Goal: Information Seeking & Learning: Check status

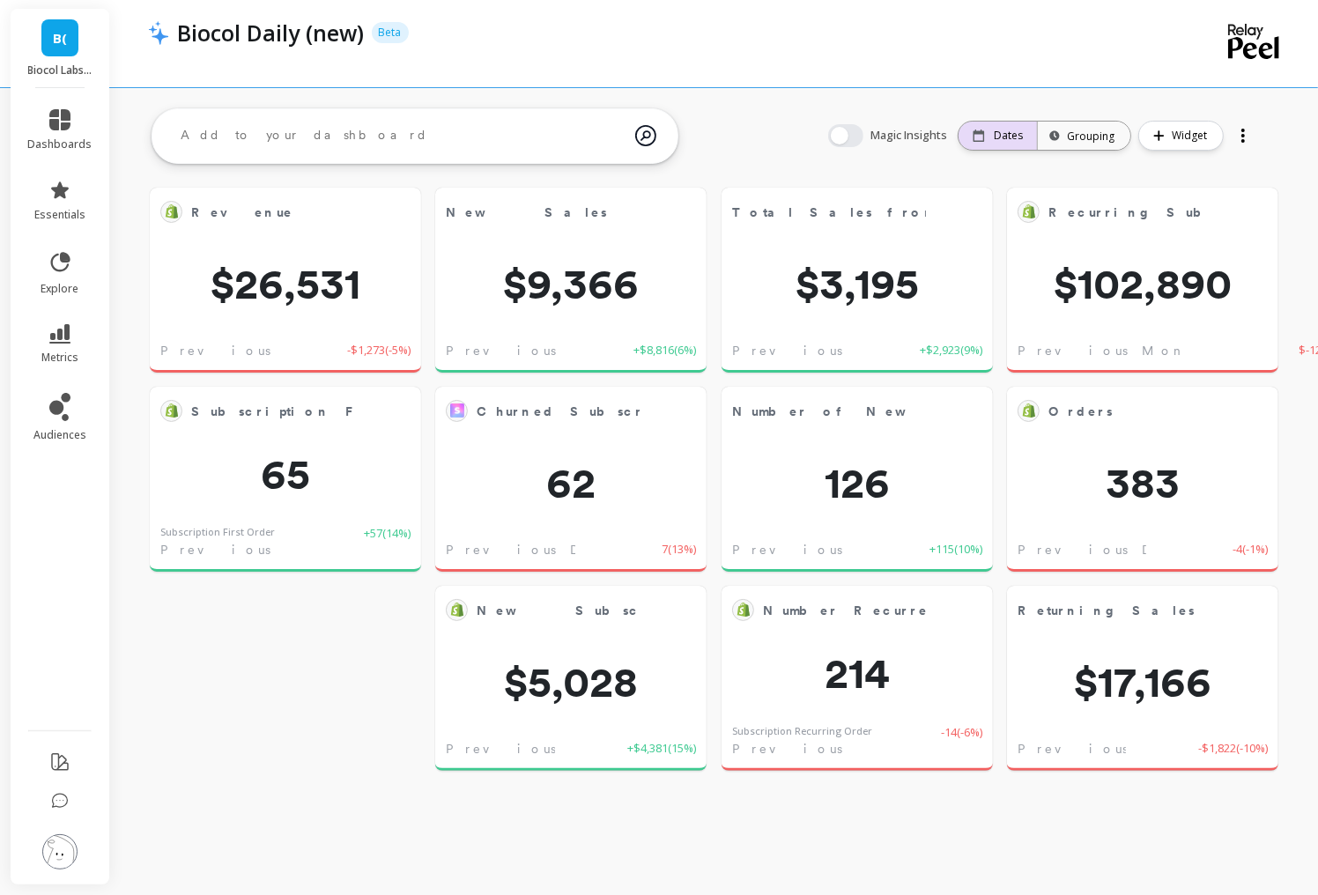
click at [978, 139] on icon at bounding box center [978, 135] width 12 height 12
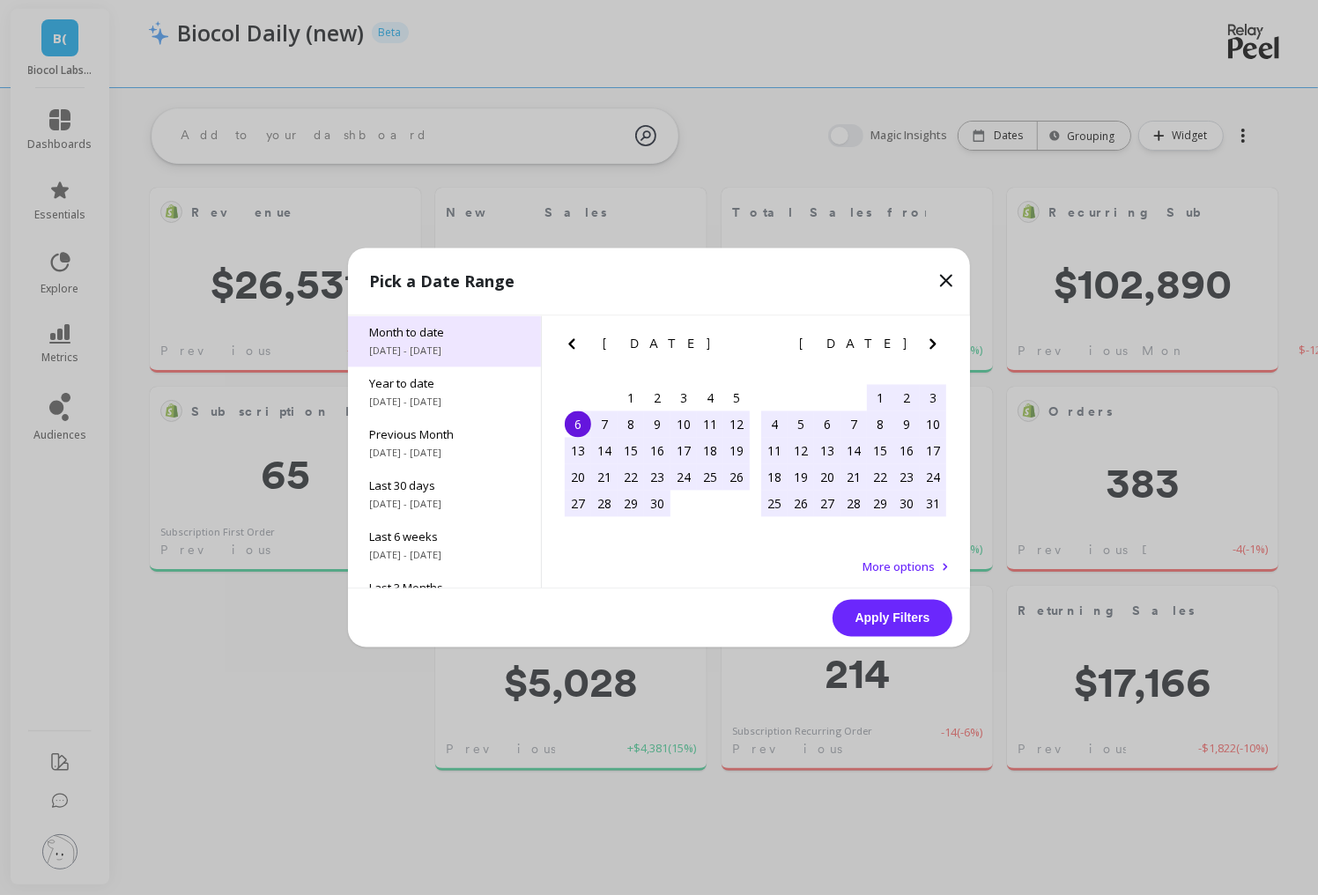
click at [441, 331] on span "Month to date" at bounding box center [444, 333] width 151 height 16
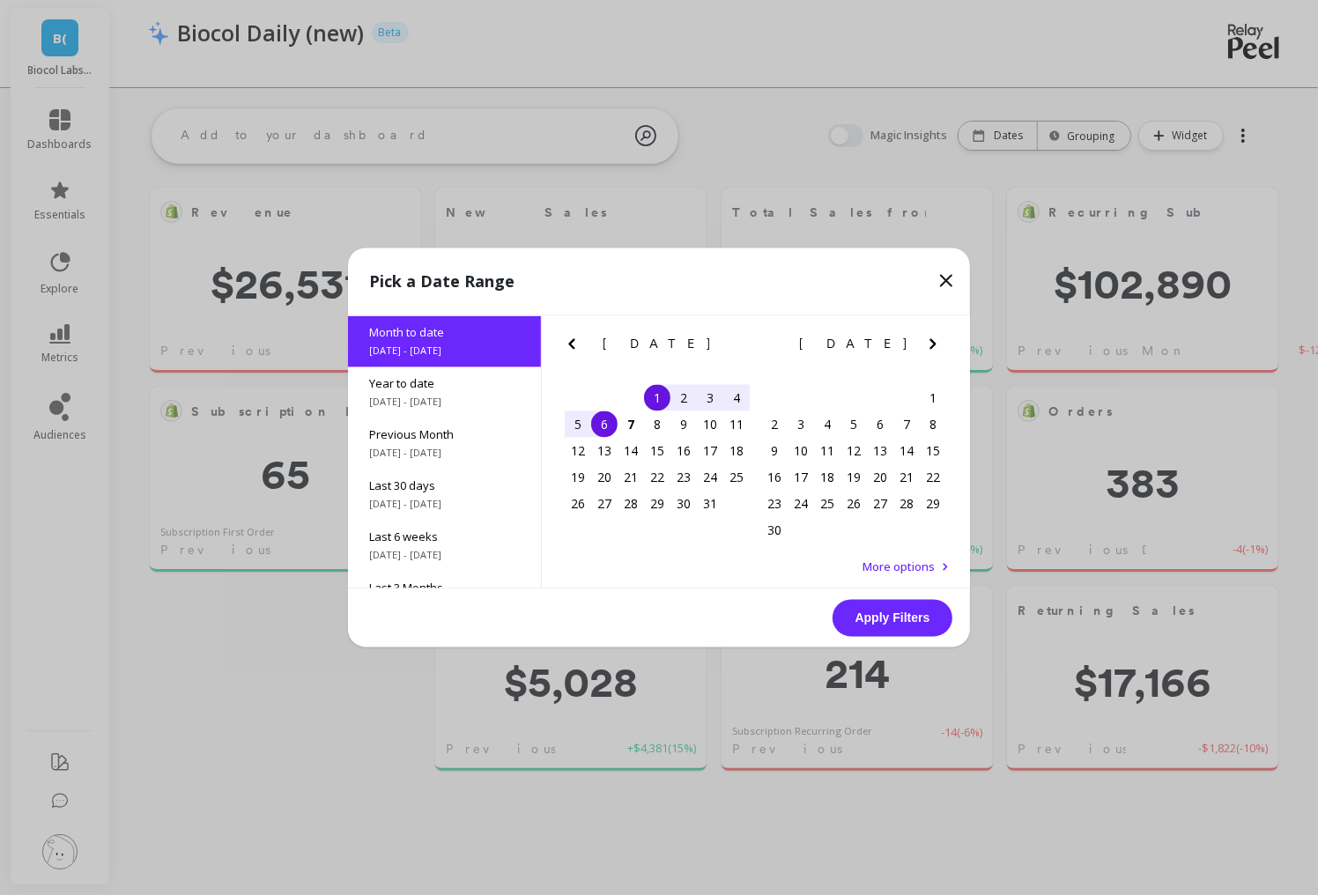
click at [706, 400] on div "3" at bounding box center [710, 398] width 26 height 26
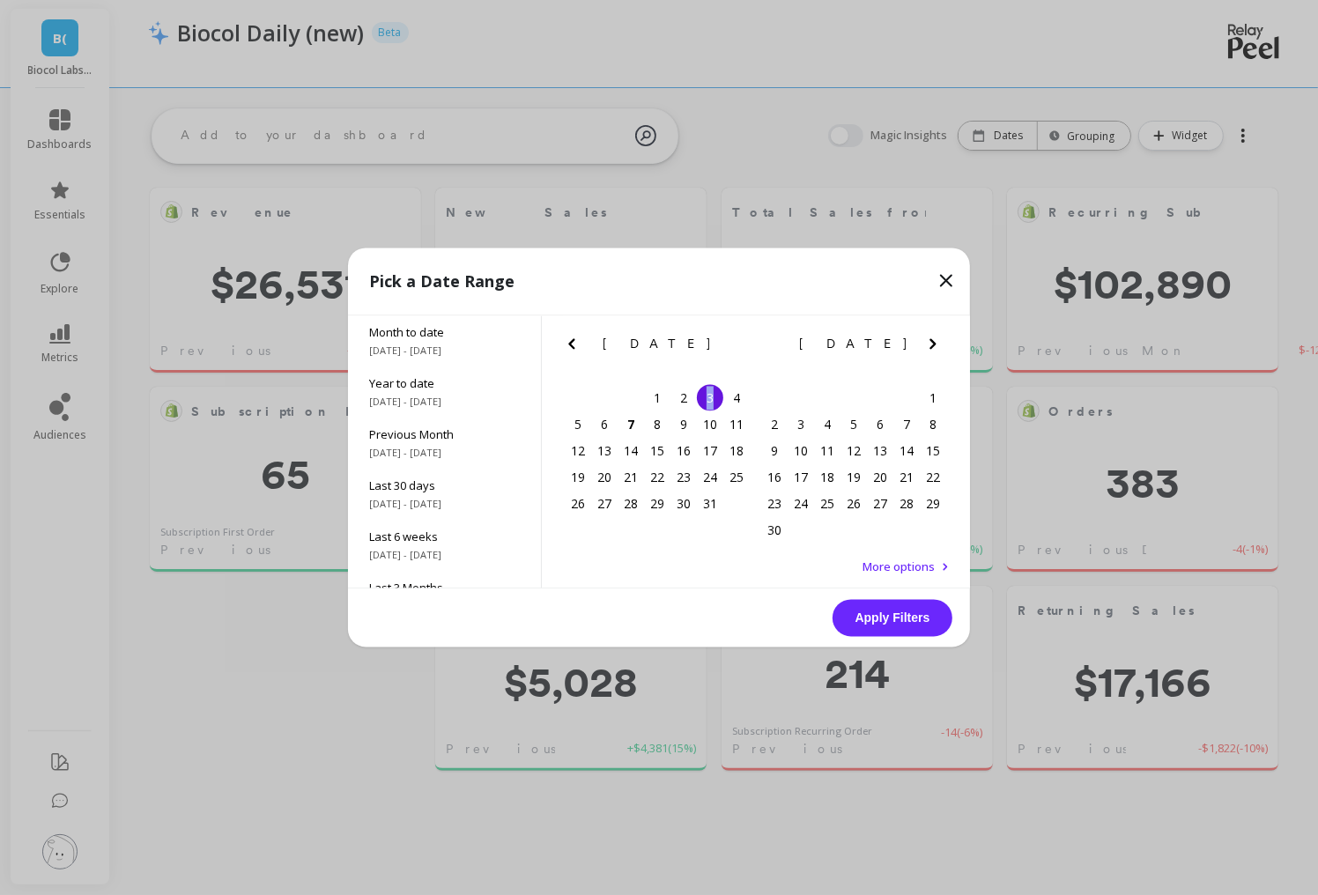
click at [706, 400] on div "3" at bounding box center [710, 398] width 26 height 26
click at [860, 618] on button "Apply Filters" at bounding box center [892, 618] width 120 height 37
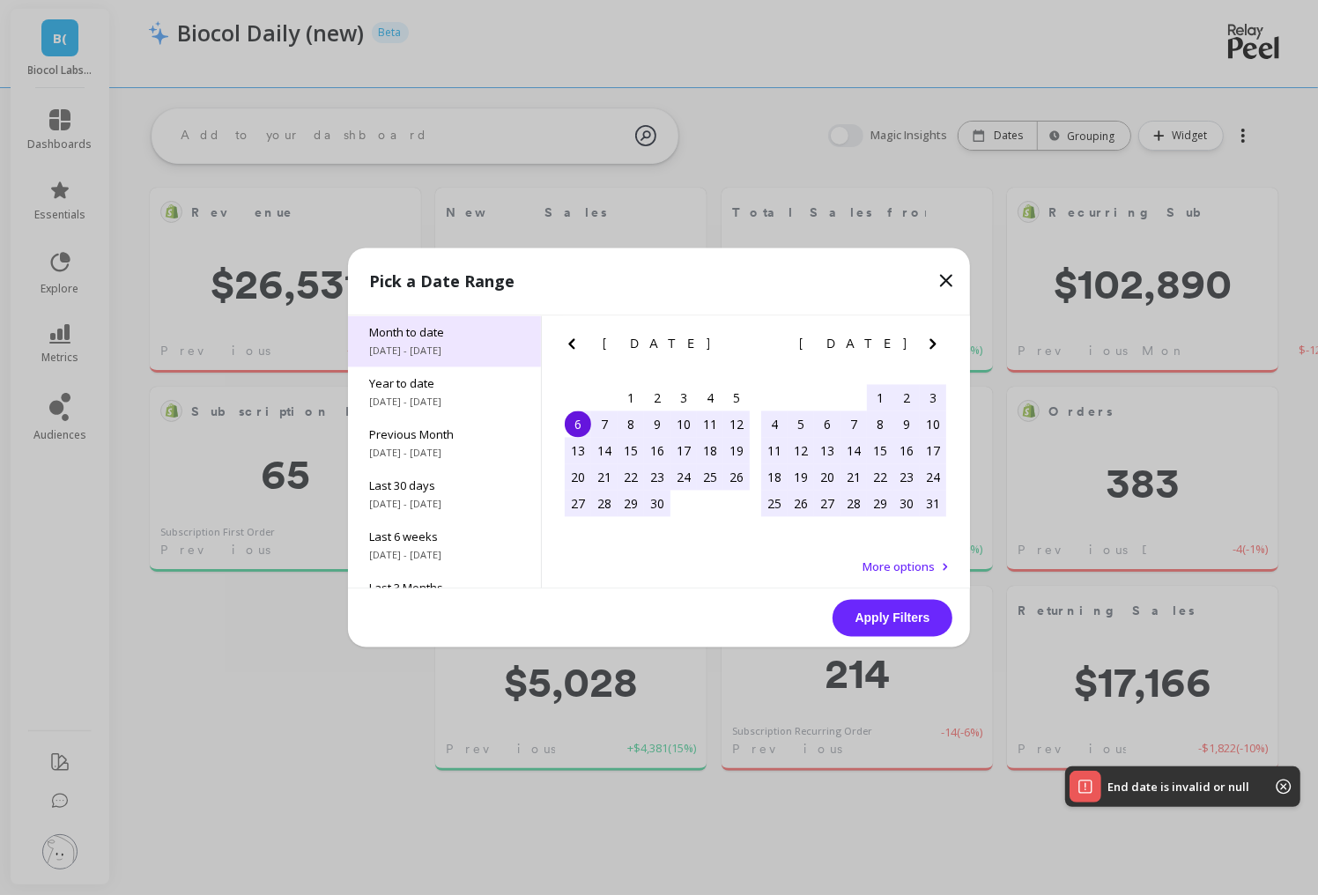
click at [458, 347] on span "10/1/2025 - 10/6/2025" at bounding box center [444, 351] width 151 height 14
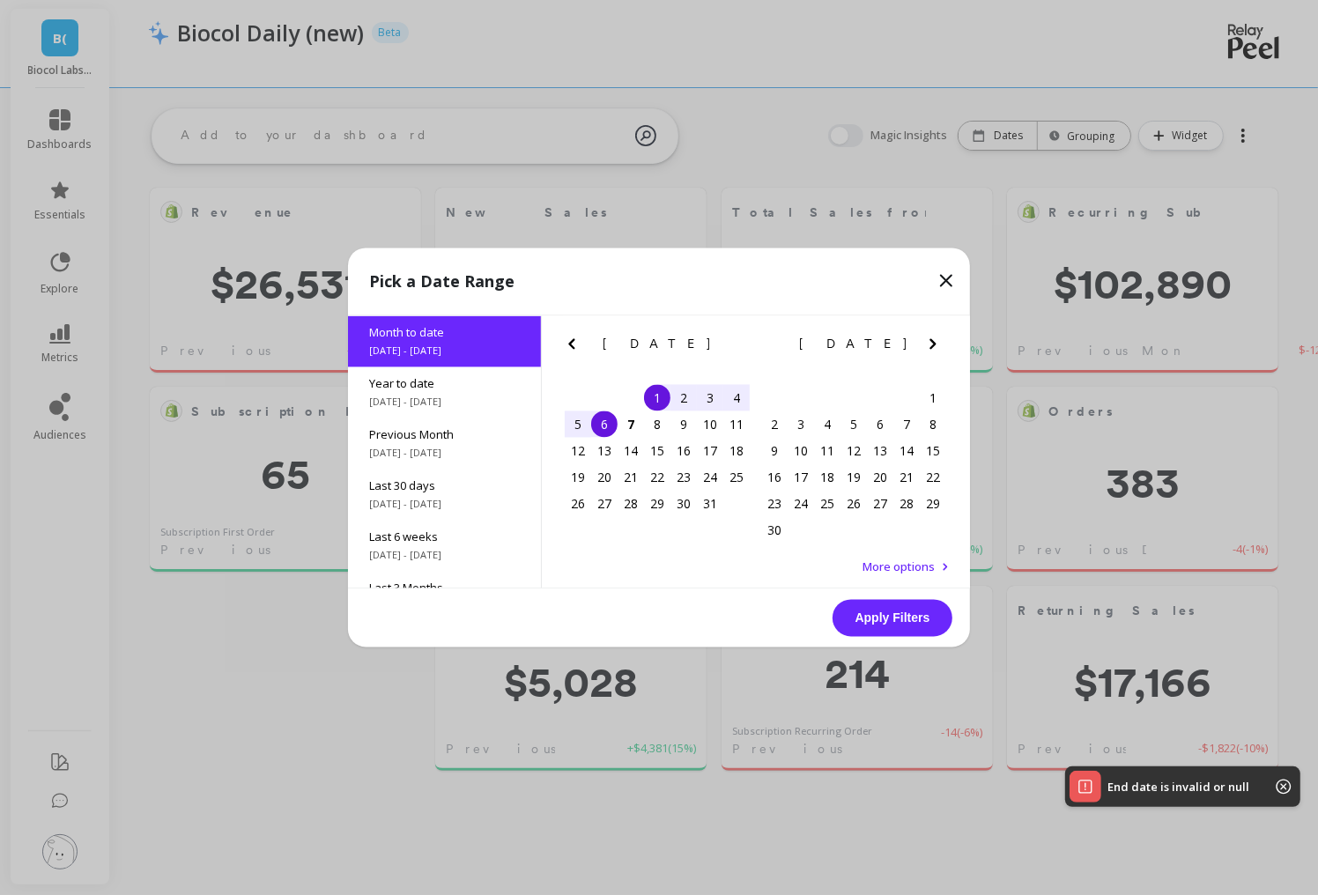
click at [707, 397] on div "3" at bounding box center [710, 398] width 26 height 26
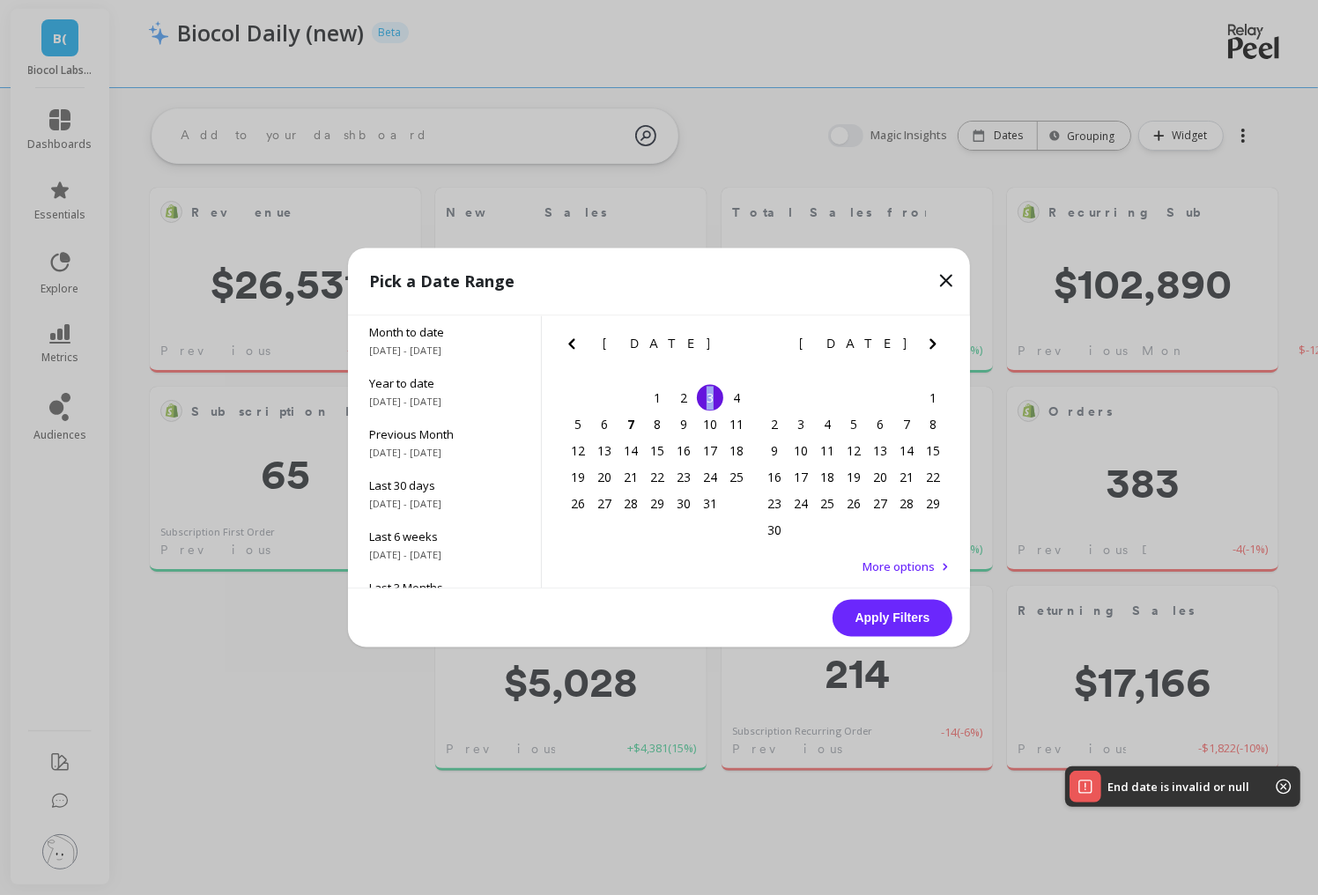
click at [707, 397] on div "3" at bounding box center [710, 398] width 26 height 26
click at [889, 624] on button "Apply Filters" at bounding box center [892, 618] width 120 height 37
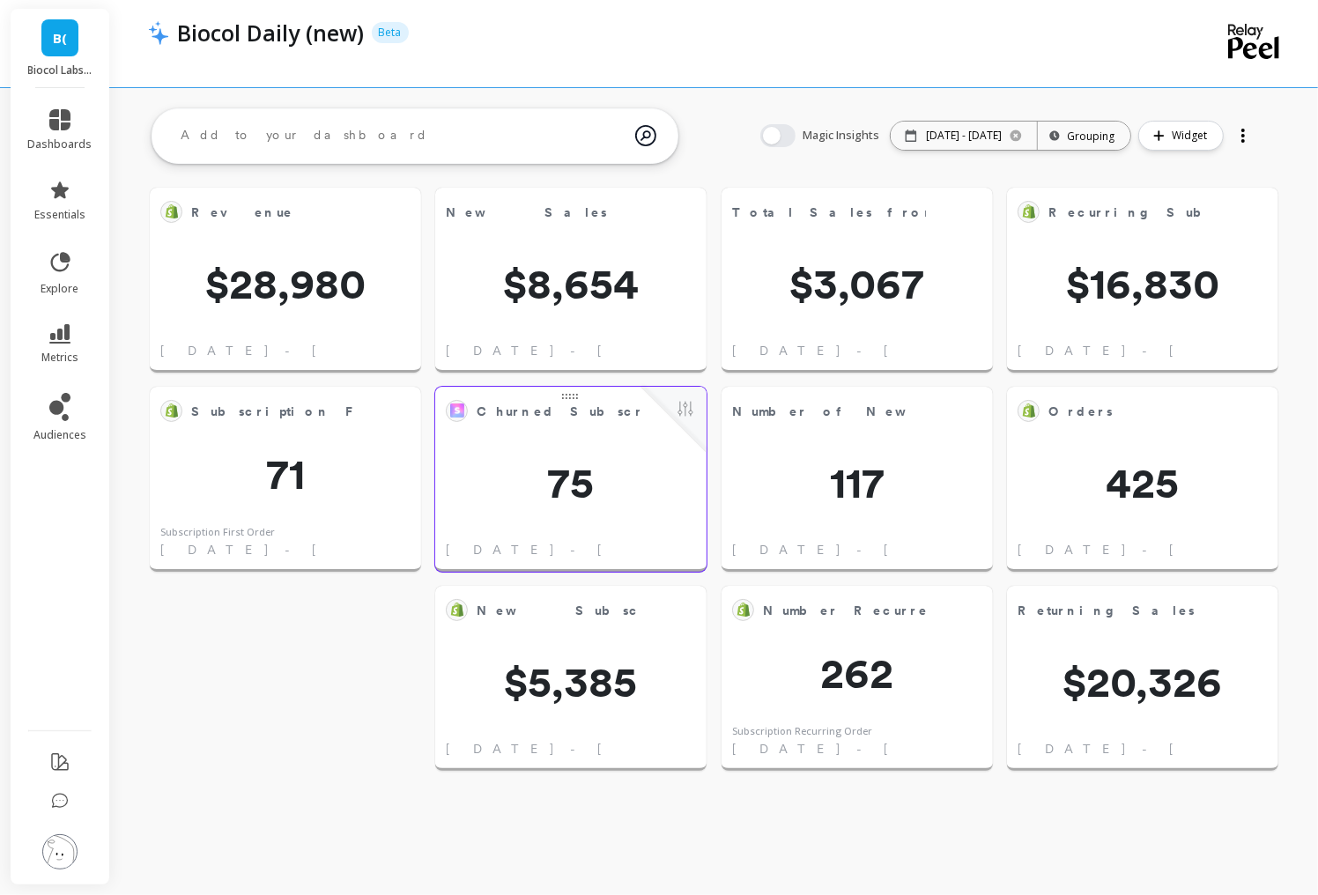
click at [571, 451] on div "Churned Subscriptions Edit Widget & Insights 75 Oct 3 - Oct 3, 2025" at bounding box center [570, 479] width 271 height 185
click at [691, 406] on button at bounding box center [685, 410] width 21 height 25
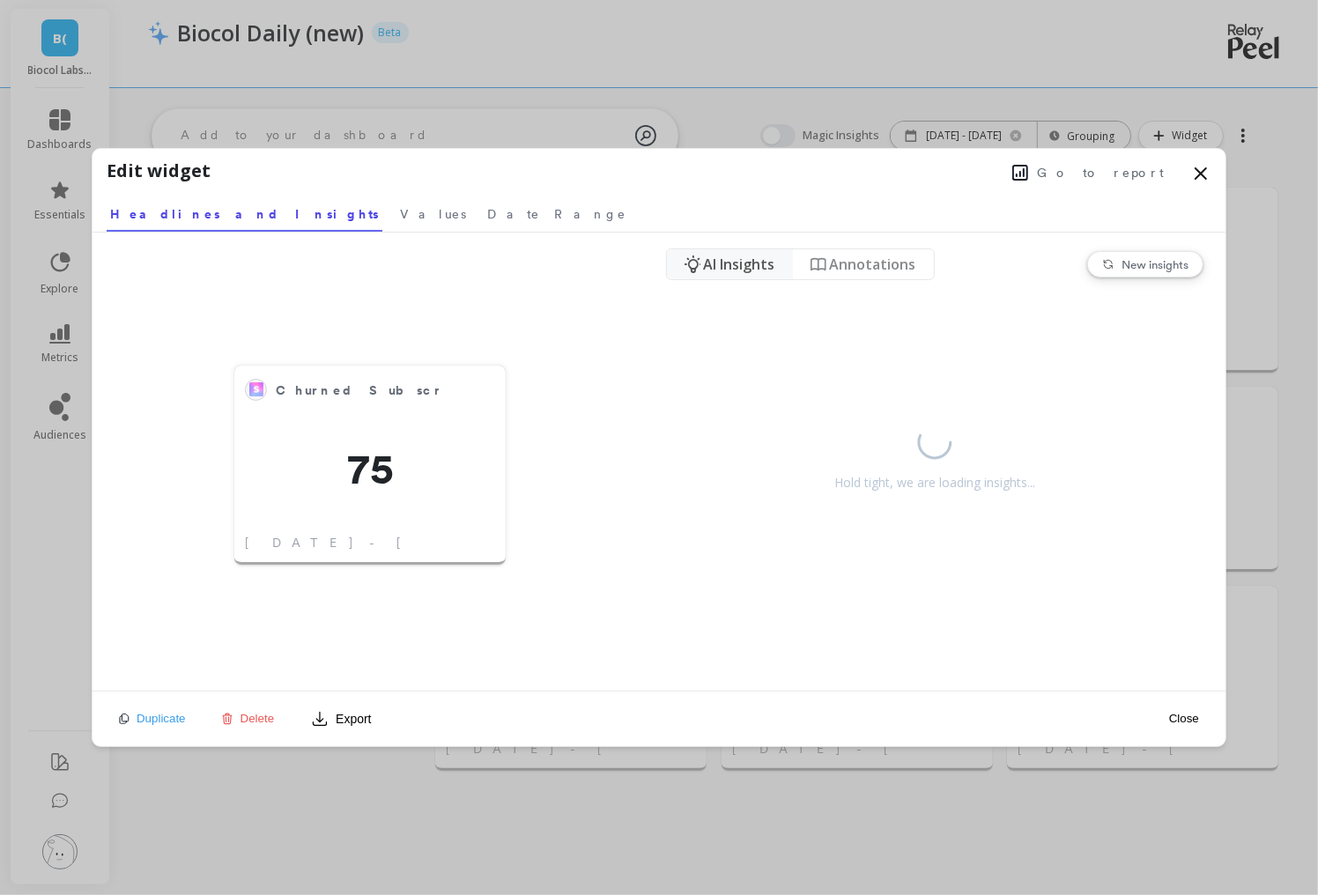
click at [1197, 169] on icon at bounding box center [1200, 173] width 11 height 11
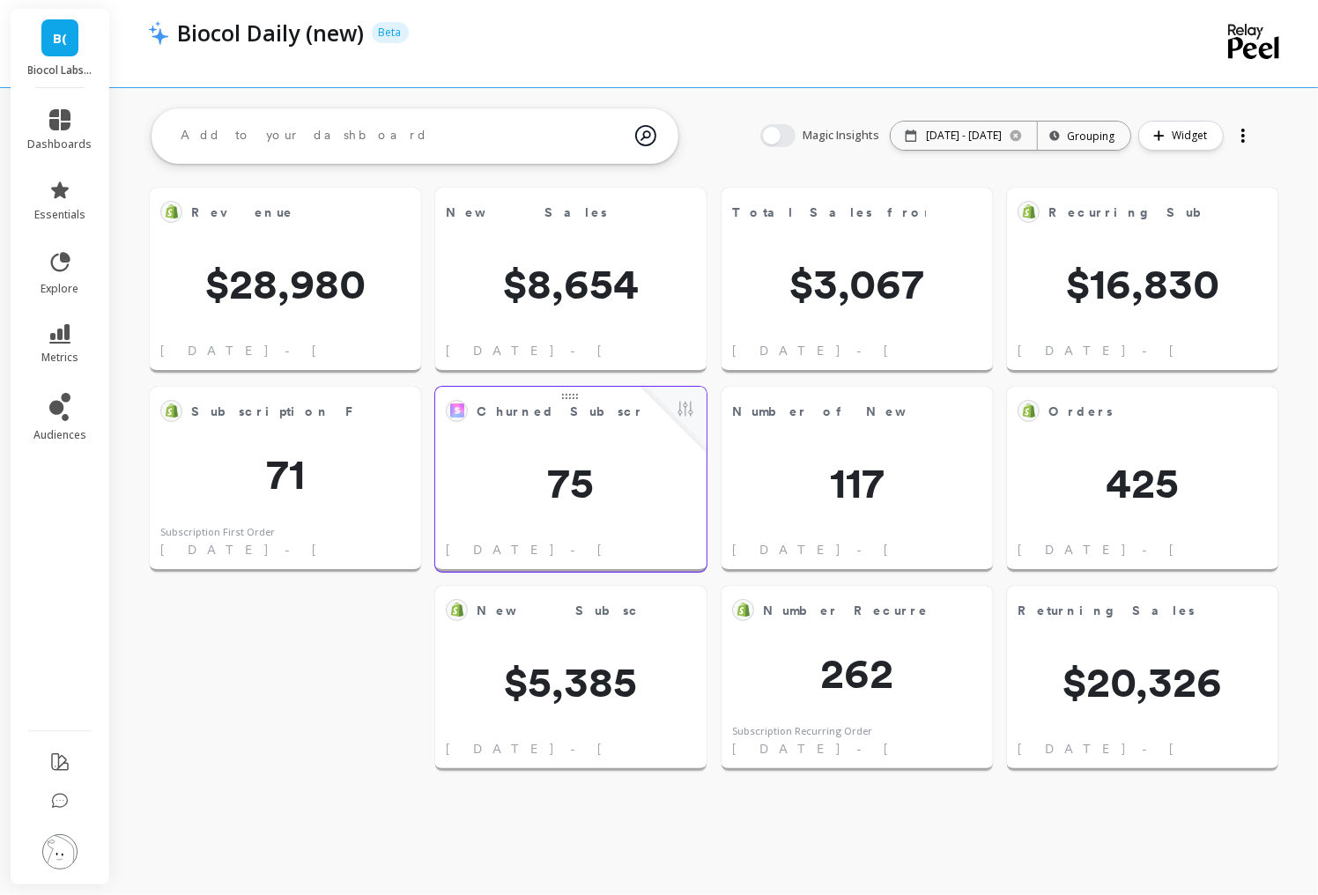
click at [564, 469] on span "75" at bounding box center [570, 482] width 271 height 42
click at [694, 413] on button at bounding box center [685, 410] width 21 height 25
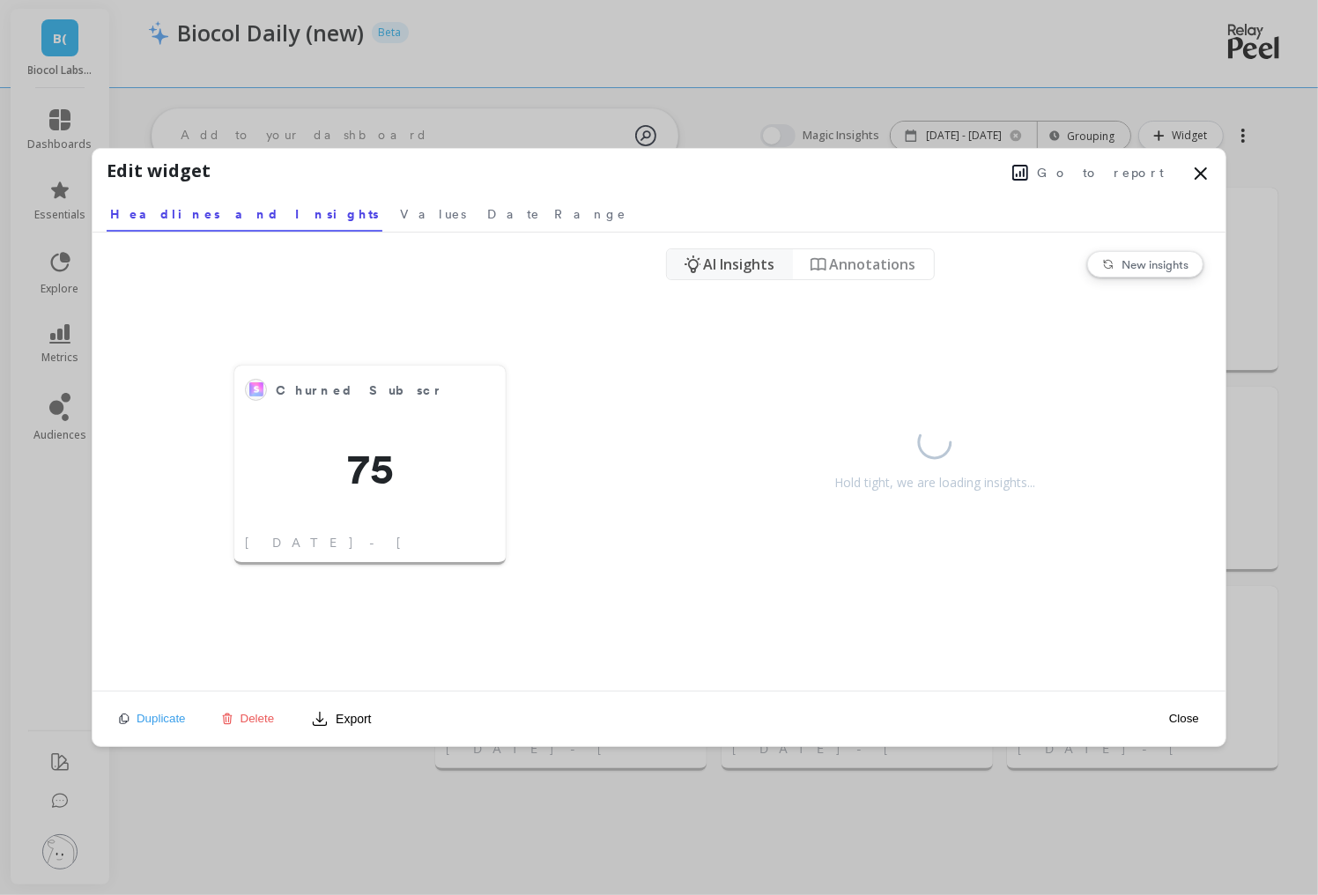
click at [1106, 169] on span "Go to report" at bounding box center [1100, 173] width 127 height 18
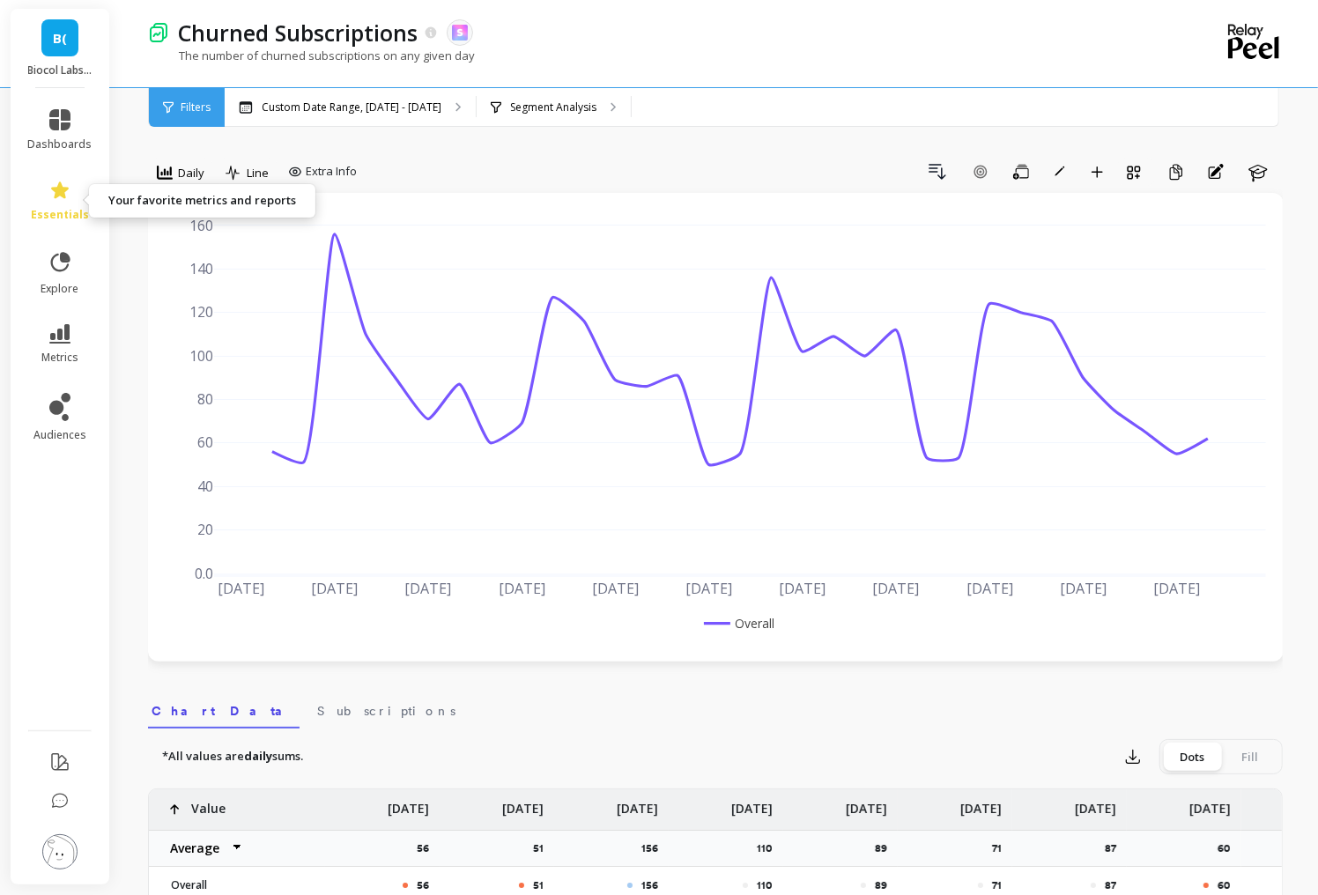
click at [62, 198] on icon at bounding box center [59, 190] width 21 height 21
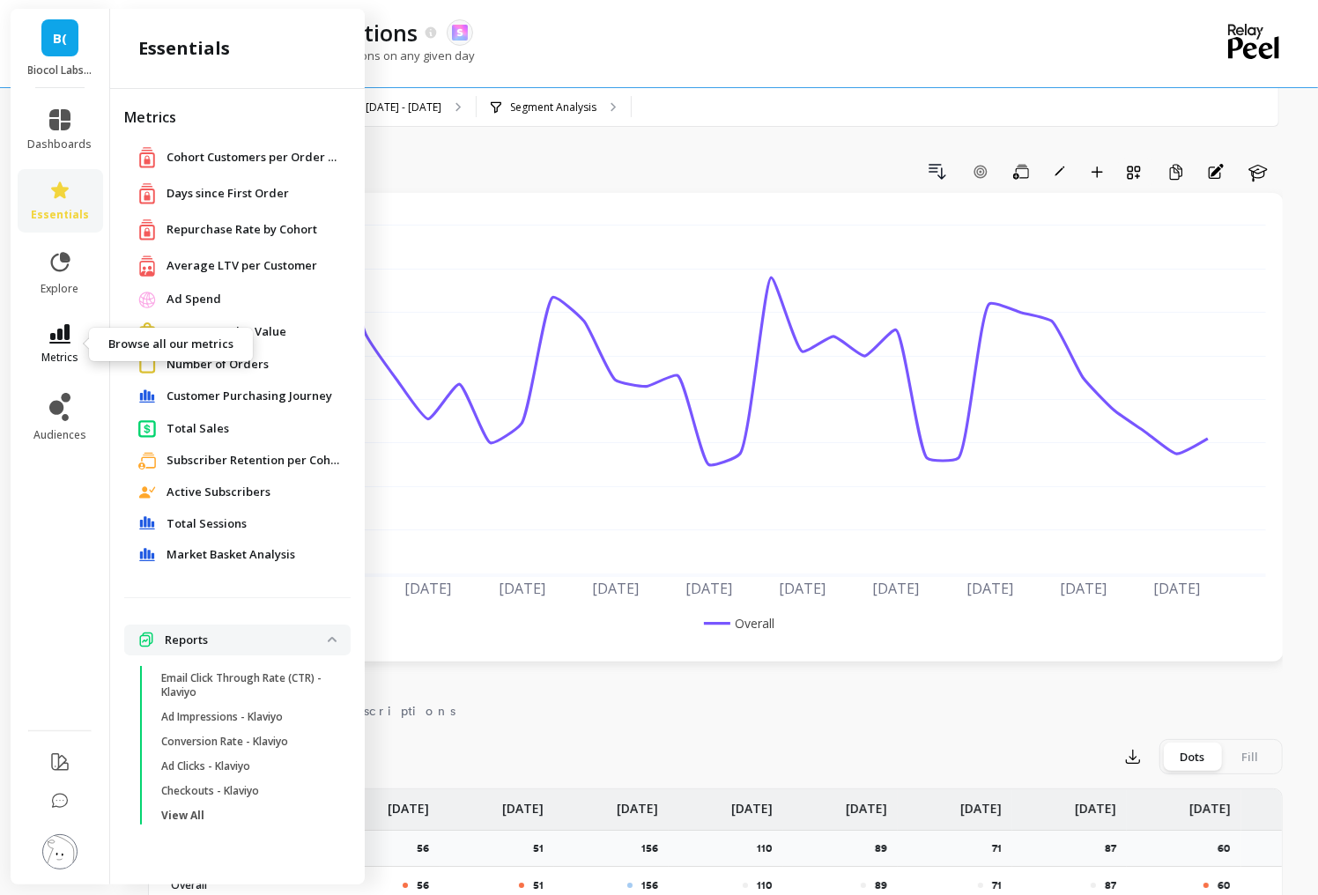
click at [63, 341] on icon at bounding box center [59, 333] width 21 height 19
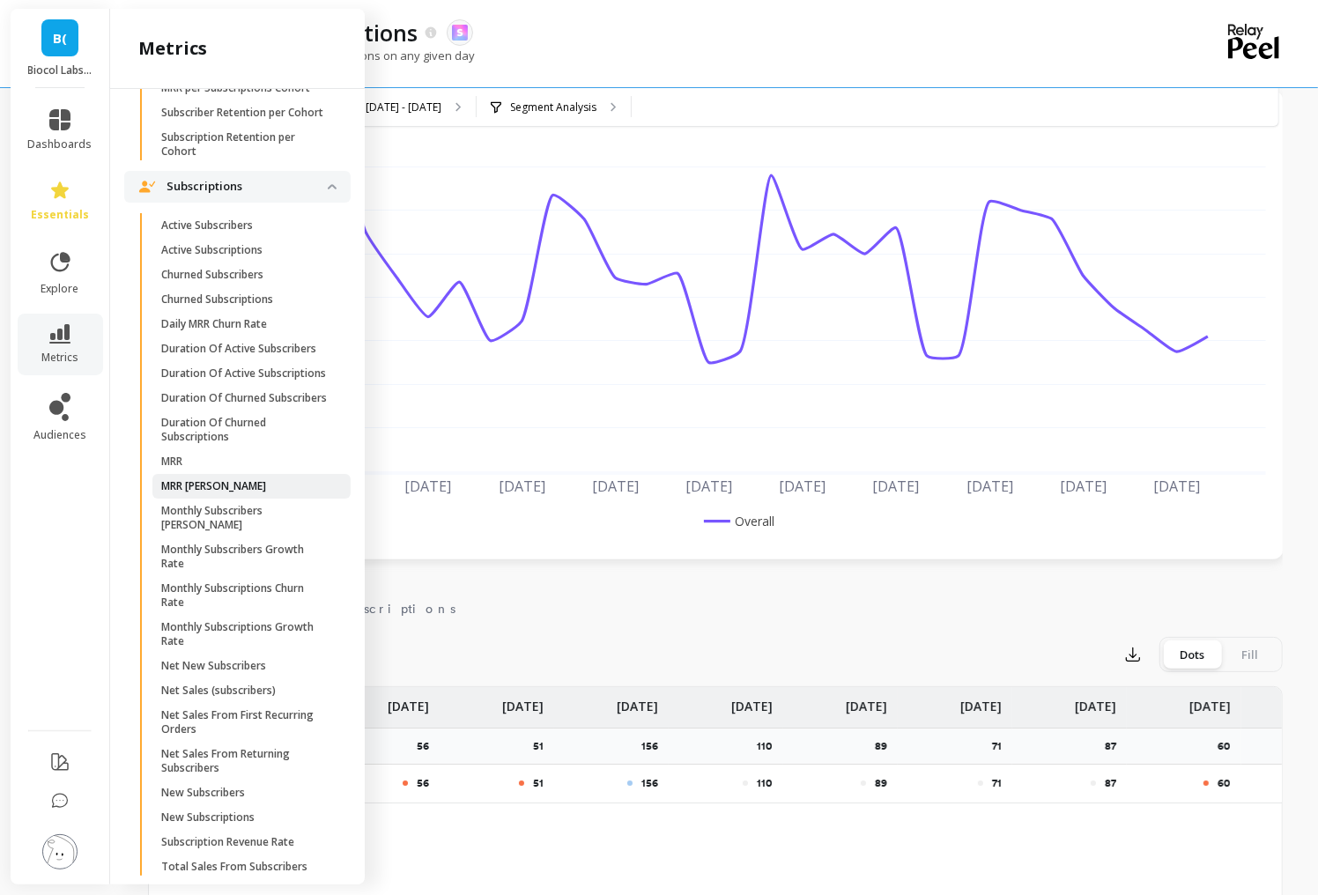
scroll to position [4545, 0]
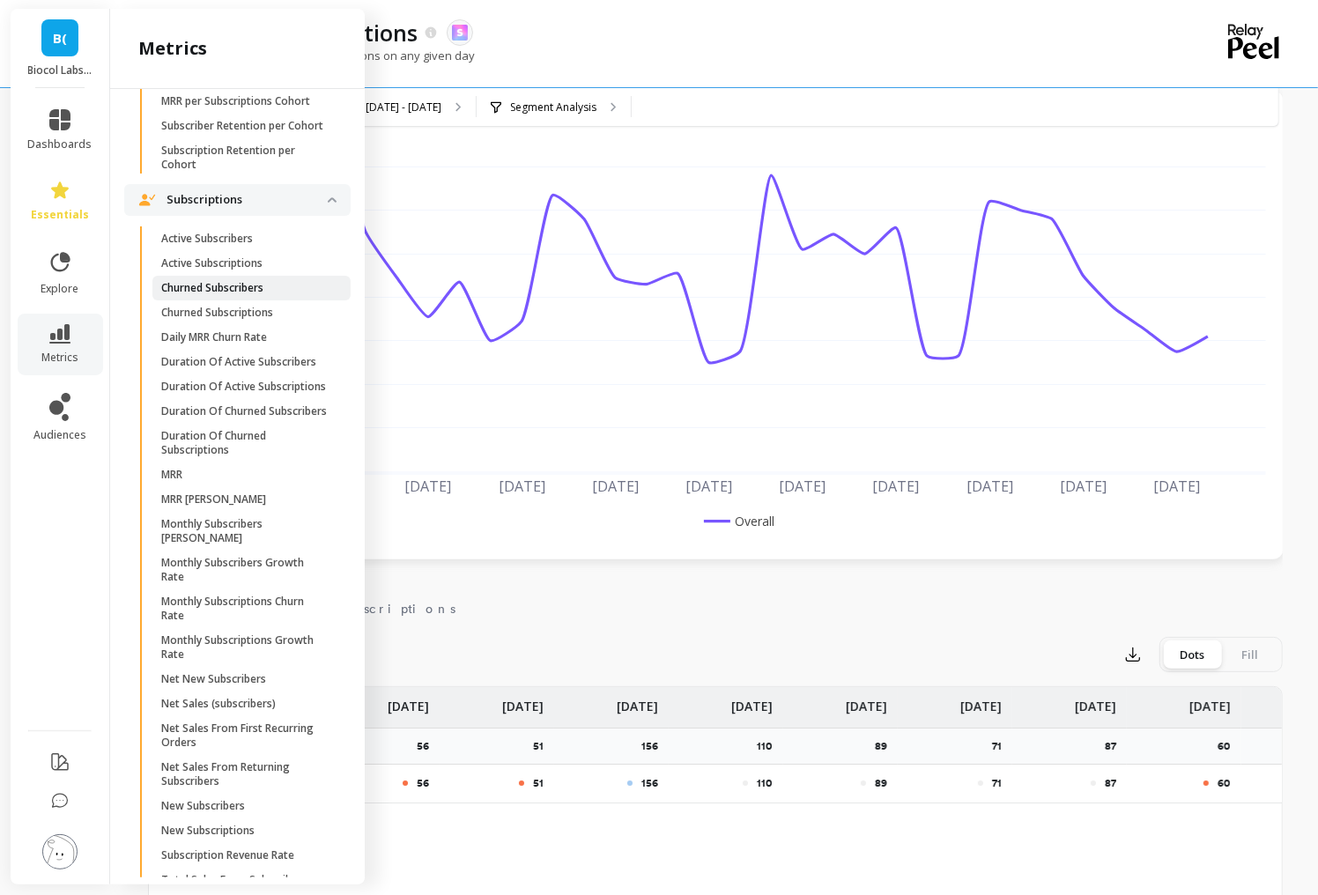
click at [277, 283] on span "Churned Subscribers" at bounding box center [245, 288] width 168 height 14
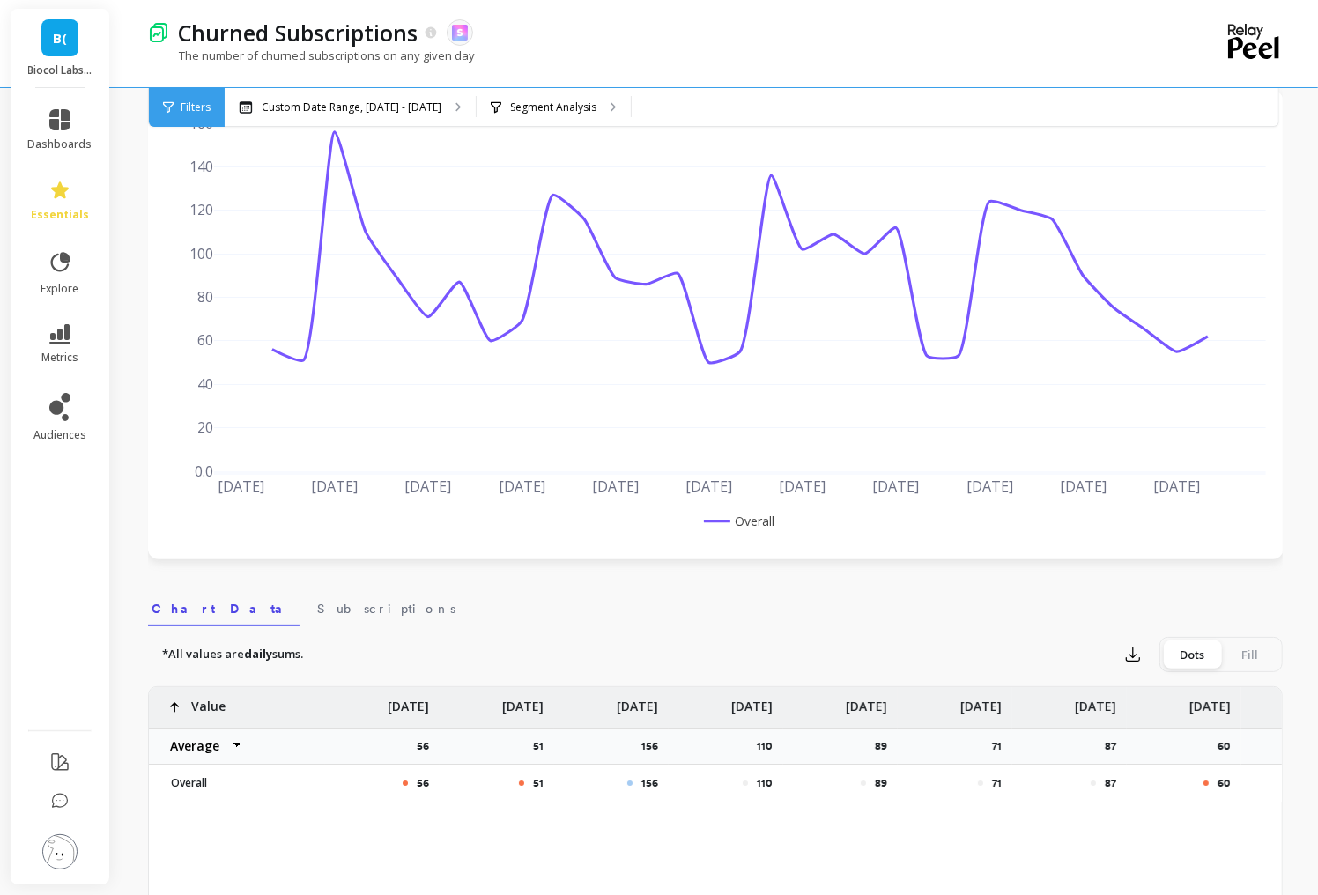
scroll to position [0, 0]
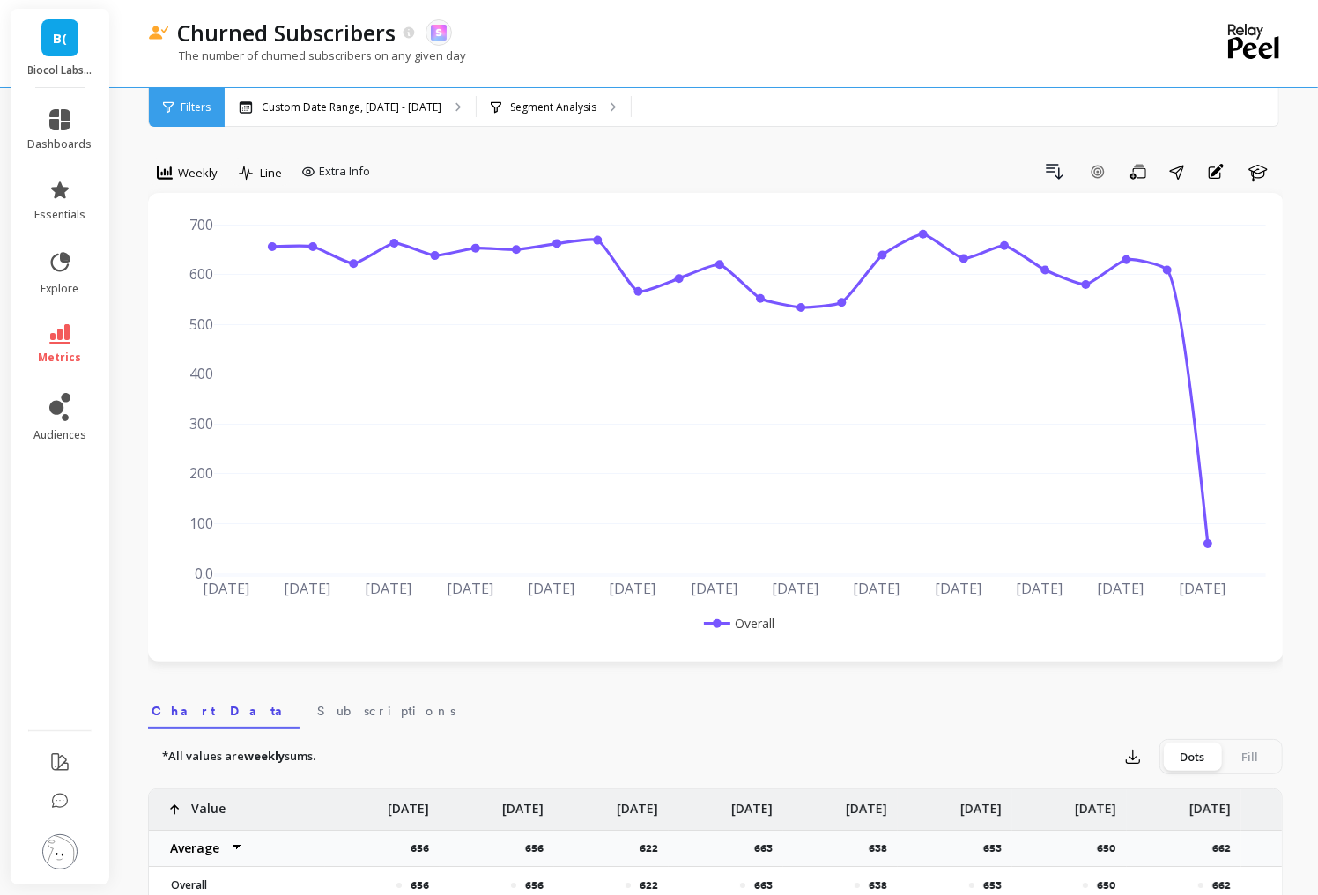
click at [198, 115] on div "Filters" at bounding box center [187, 107] width 76 height 39
click at [329, 111] on p "Custom Date Range, May 1 - Oct 6" at bounding box center [352, 107] width 180 height 14
click at [614, 125] on div "Segment Analysis" at bounding box center [553, 107] width 154 height 39
click at [179, 120] on div "Filters" at bounding box center [187, 107] width 76 height 39
click at [300, 119] on div "Custom Date Range, May 1 - Oct 6" at bounding box center [350, 107] width 251 height 39
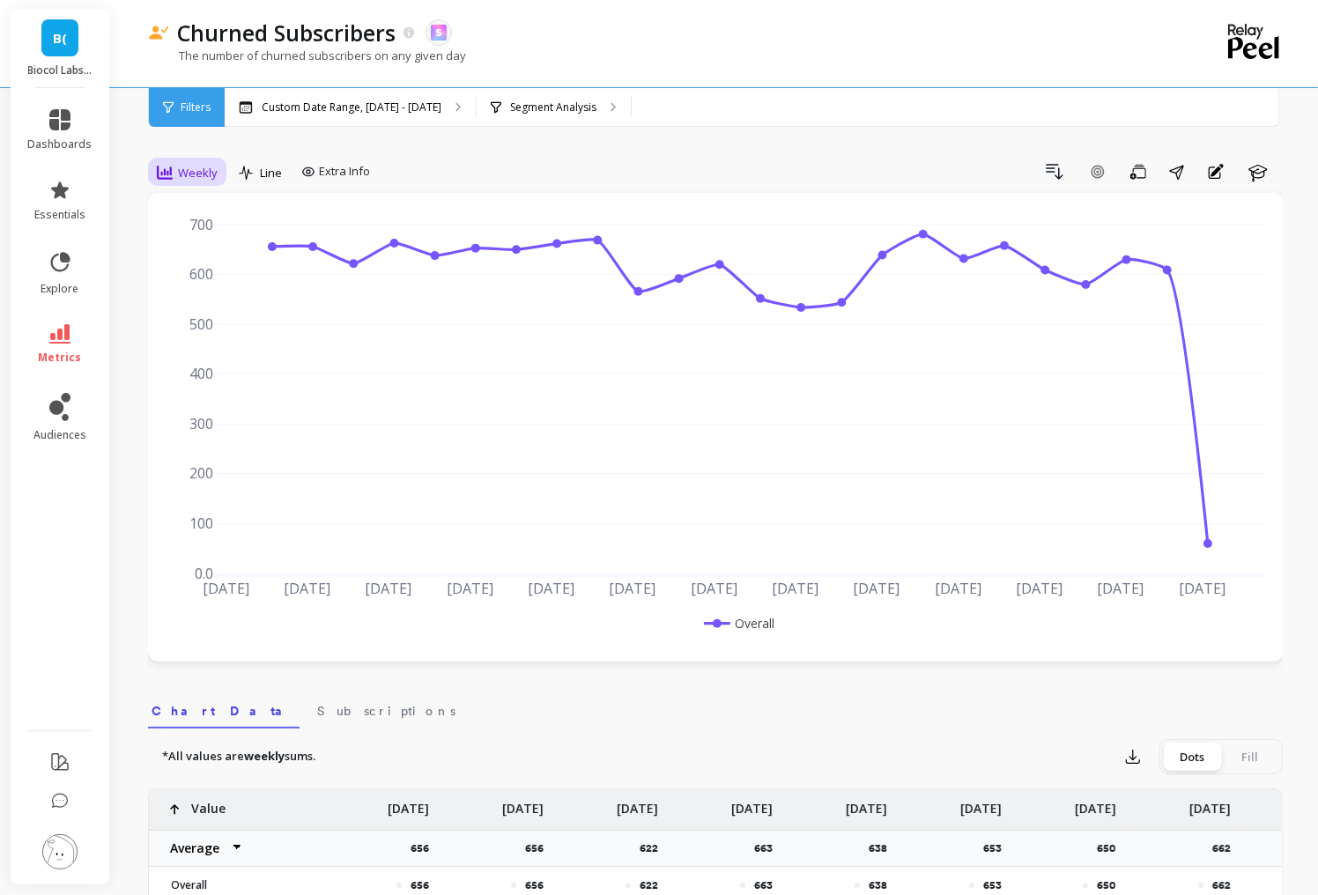
click at [150, 169] on div "Weekly" at bounding box center [187, 173] width 78 height 30
click at [203, 249] on div "Daily" at bounding box center [213, 246] width 100 height 17
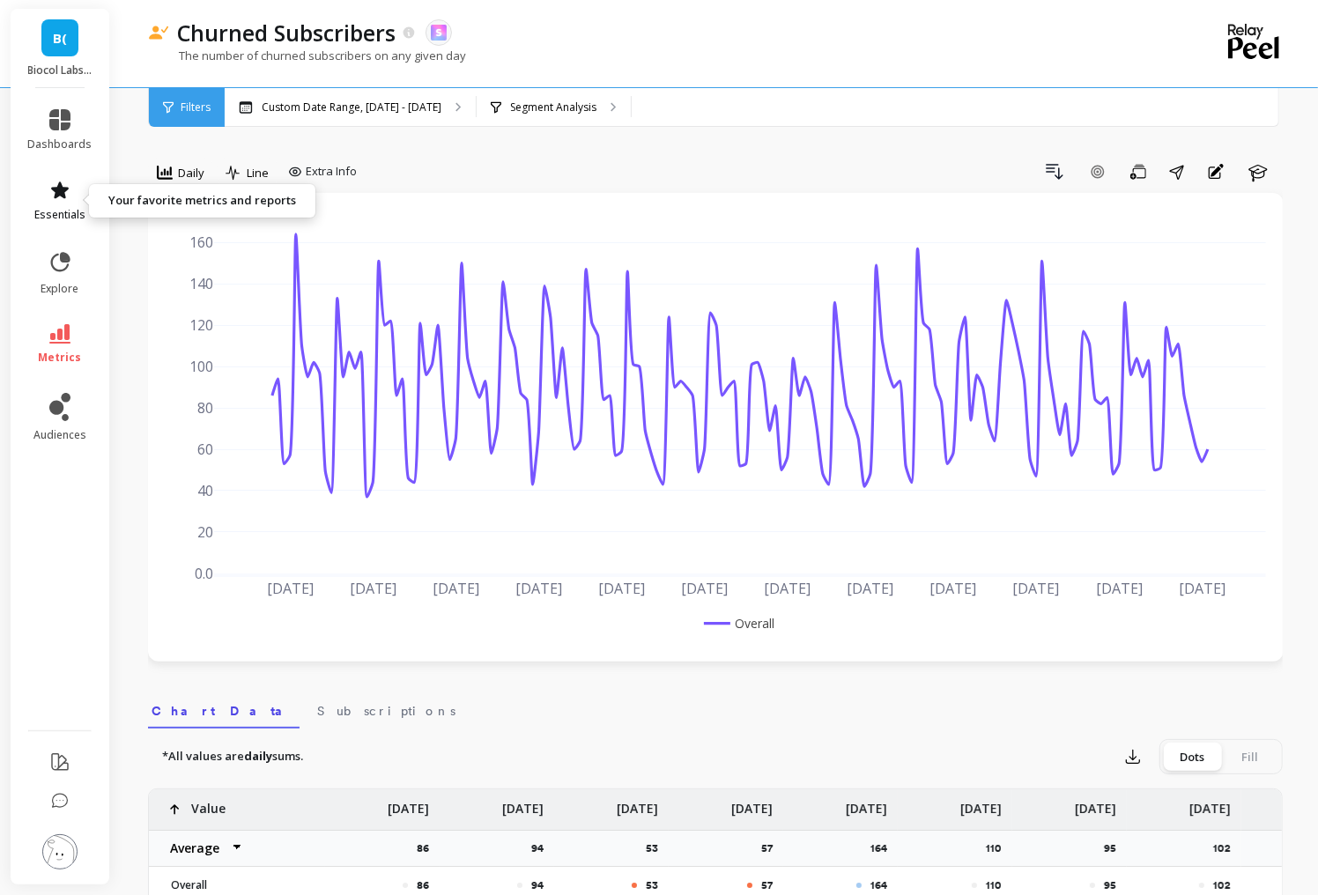
click at [79, 206] on link "essentials" at bounding box center [60, 201] width 64 height 42
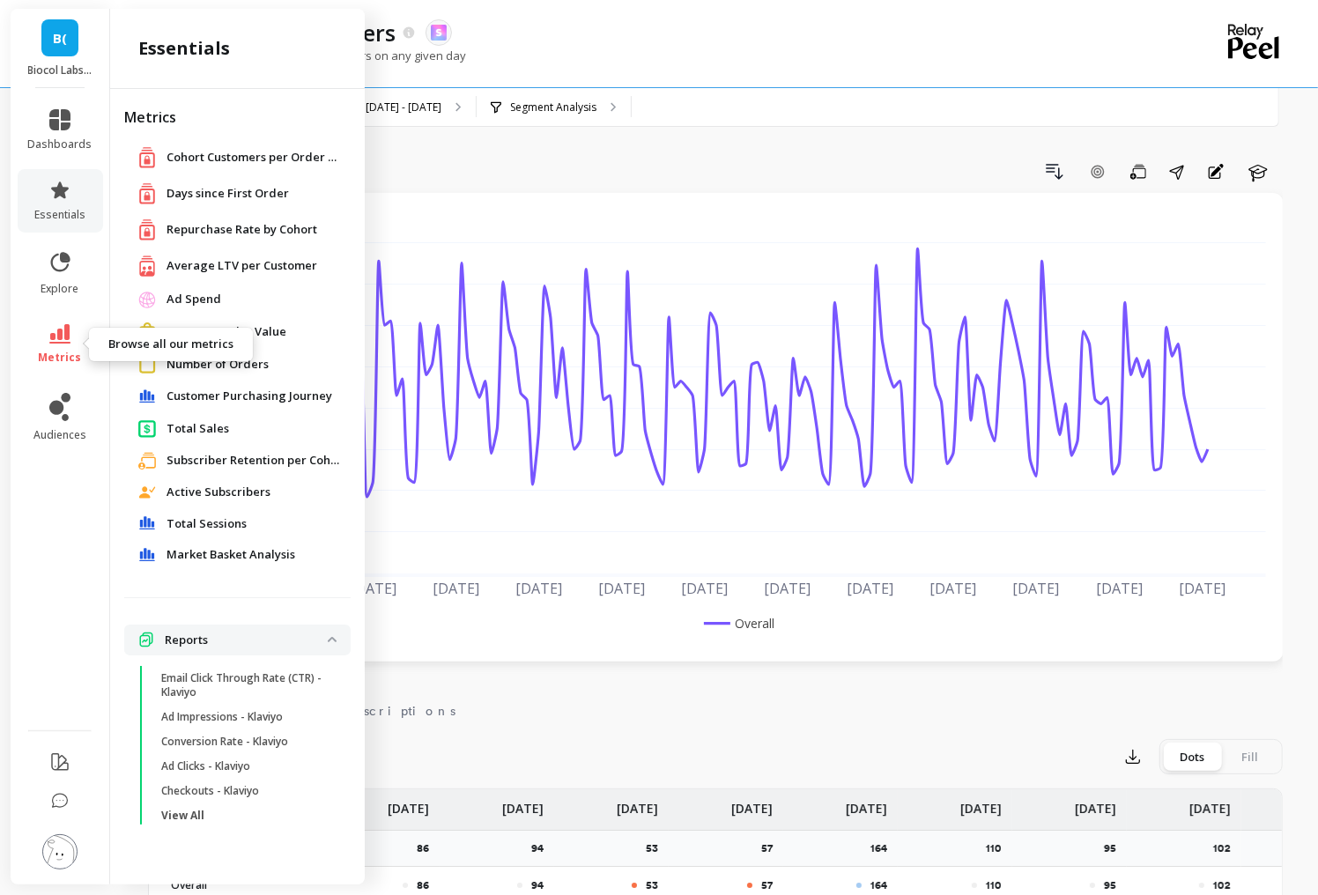
click at [70, 329] on link "metrics" at bounding box center [60, 344] width 64 height 41
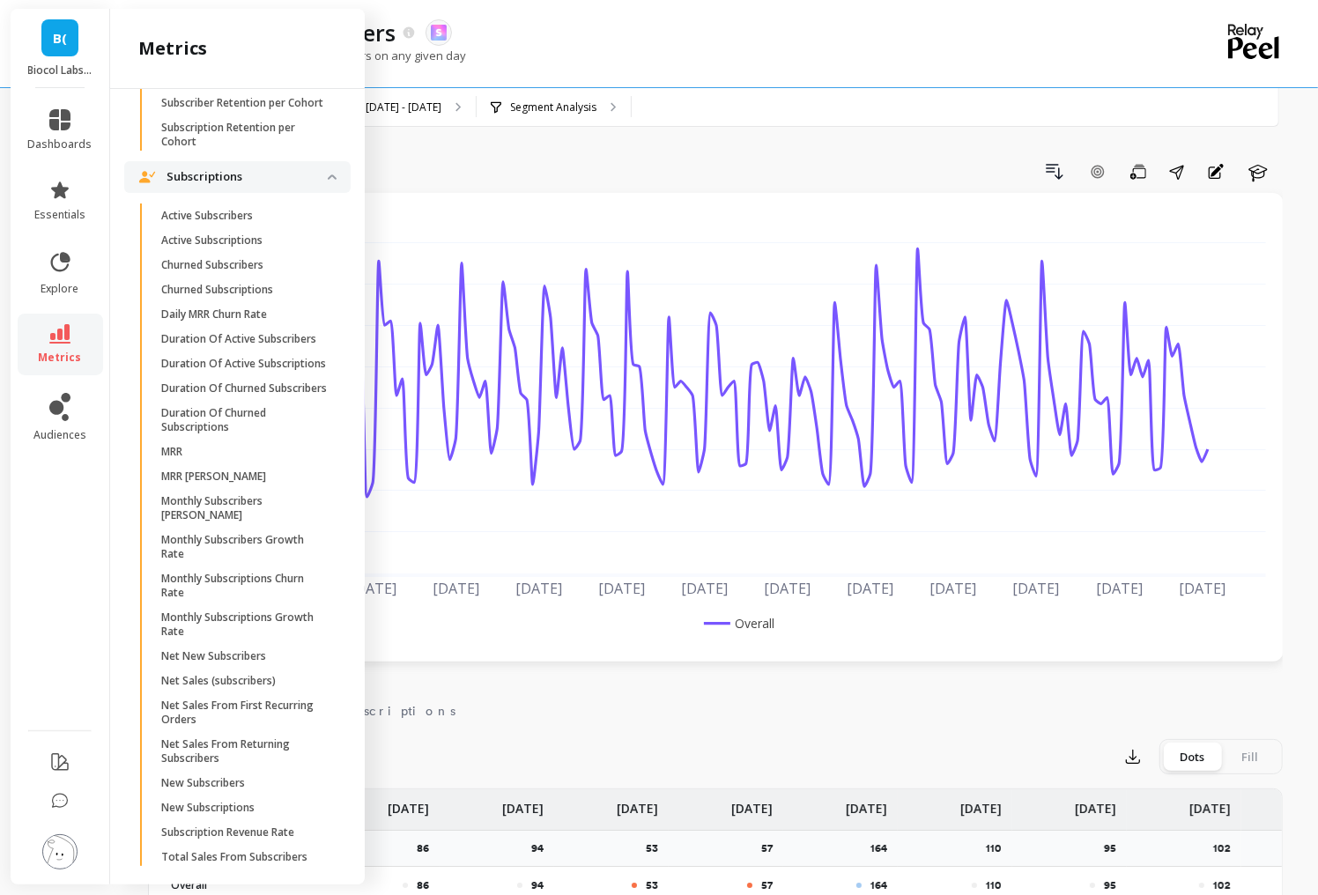
scroll to position [4560, 0]
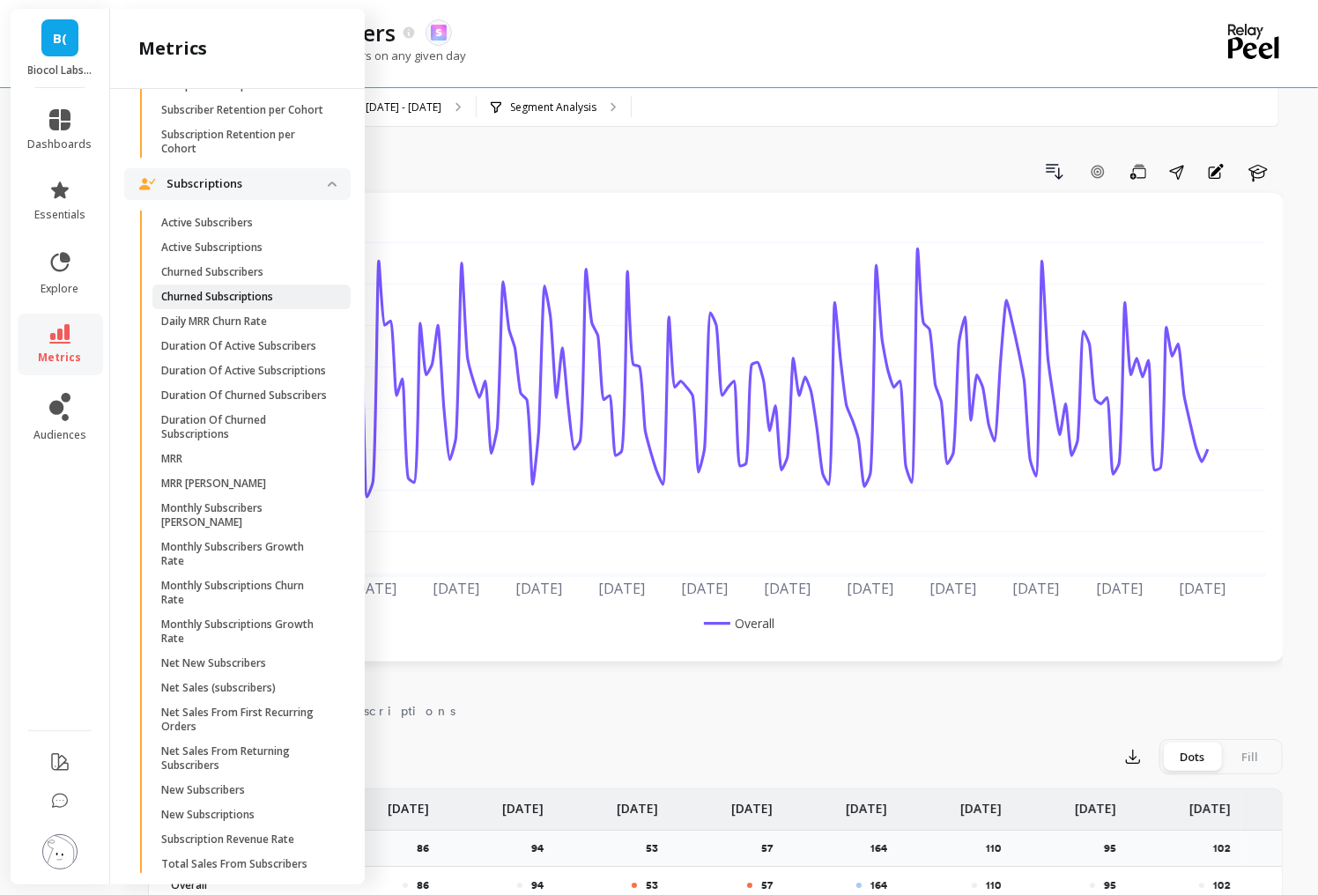
click at [257, 299] on p "Churned Subscriptions" at bounding box center [217, 297] width 112 height 14
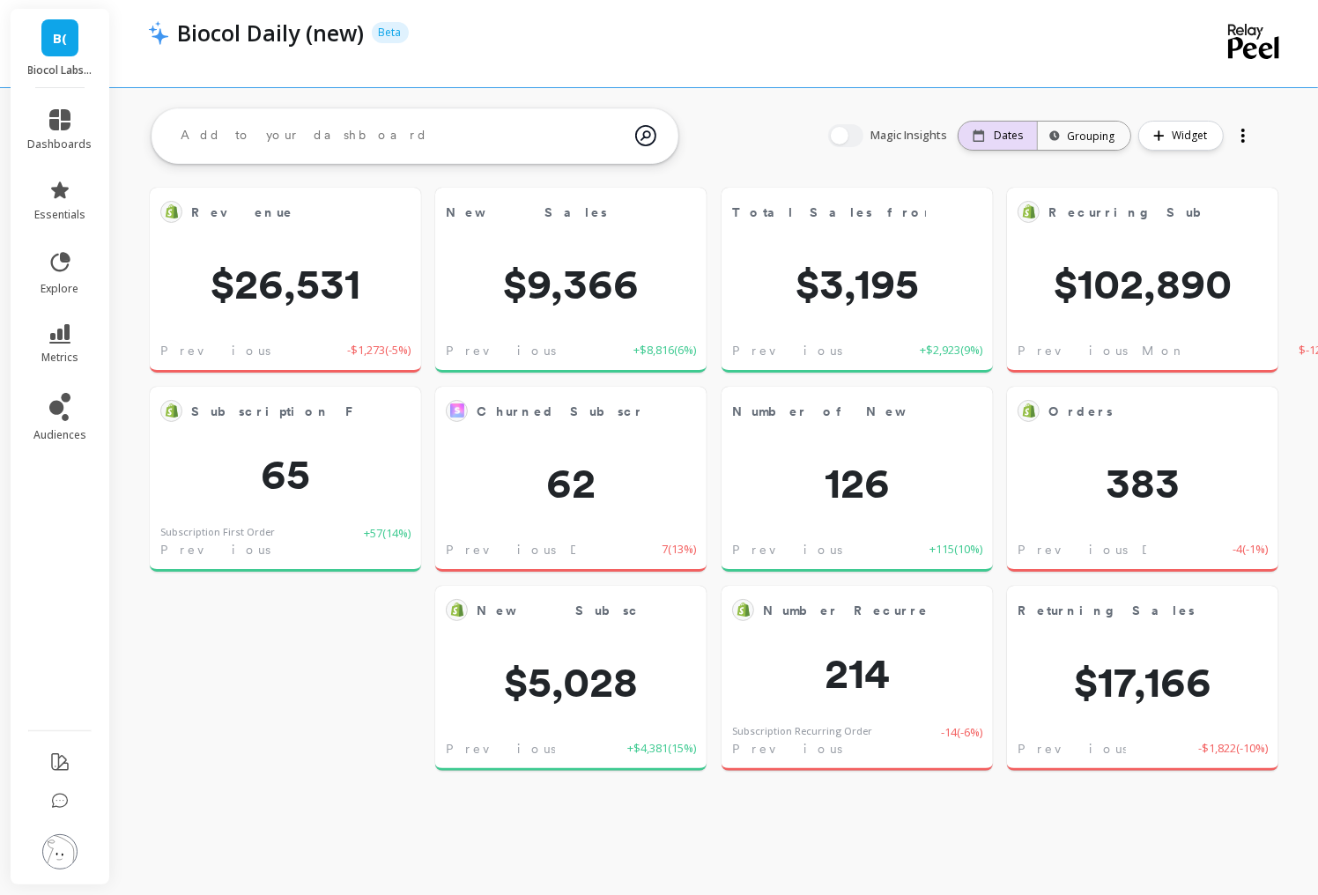
click at [1006, 140] on p "Dates" at bounding box center [1007, 136] width 29 height 14
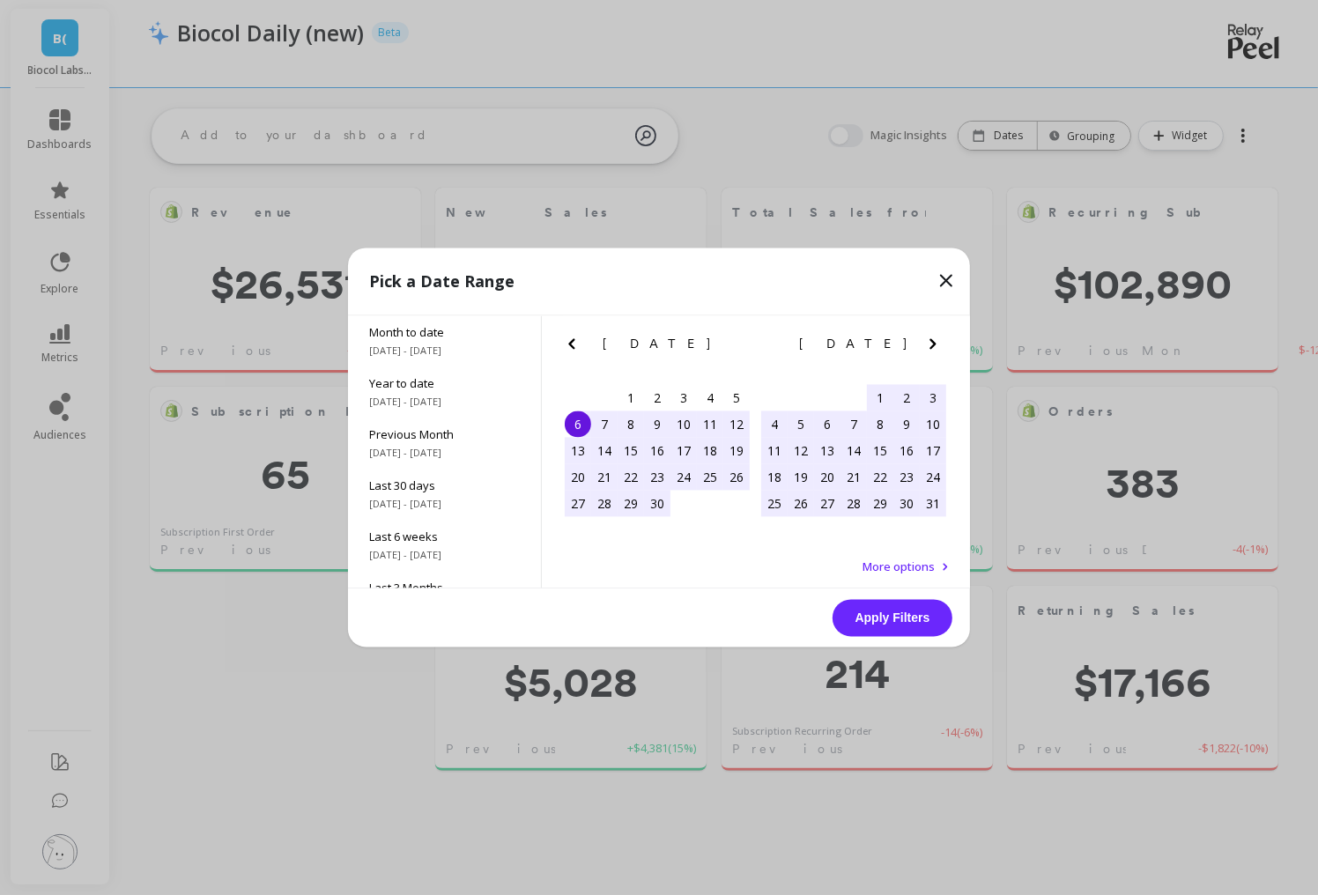
click at [415, 336] on span "Month to date" at bounding box center [444, 333] width 151 height 16
click at [486, 356] on span "10/1/2025 - 10/6/2025" at bounding box center [444, 351] width 151 height 14
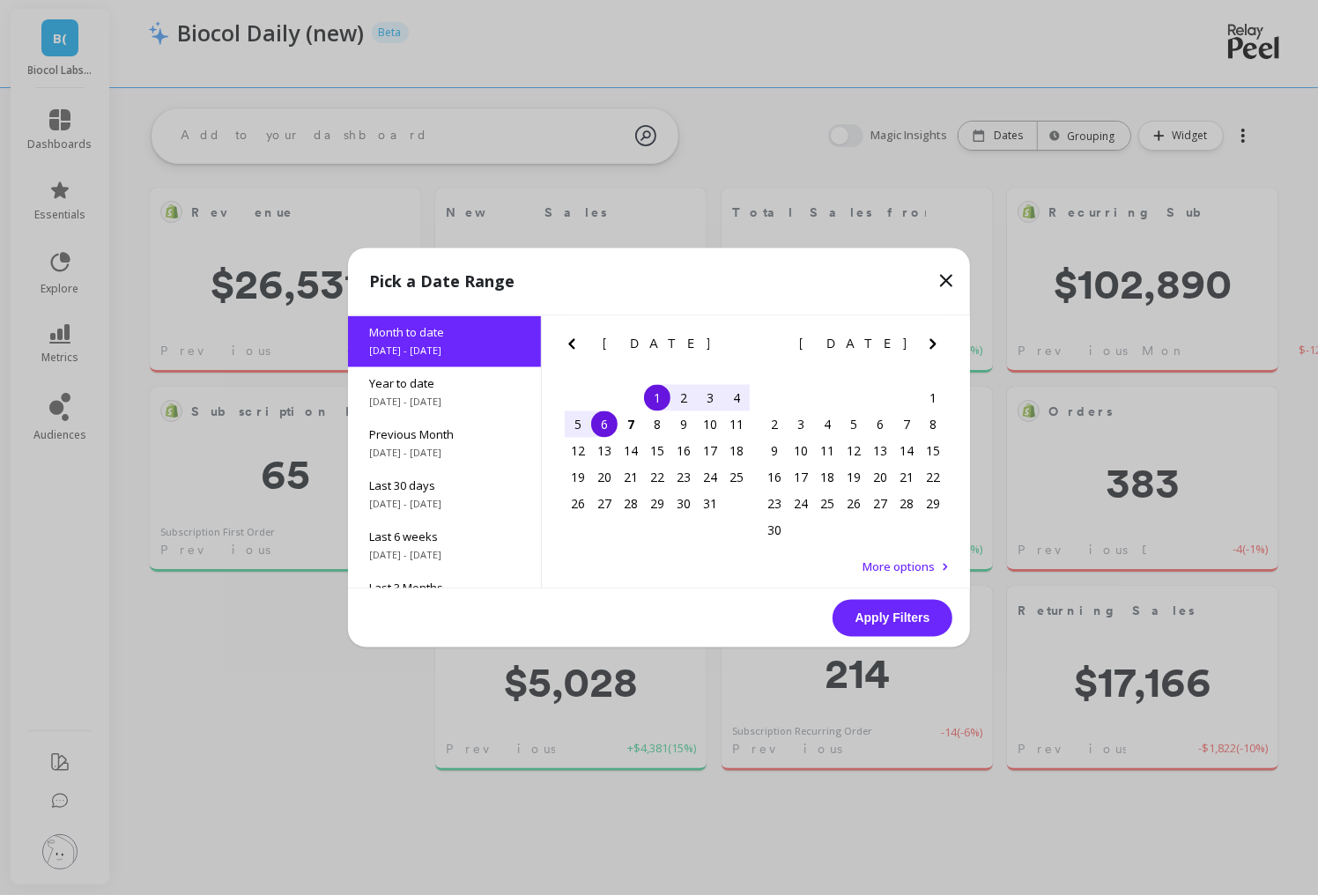
click at [706, 399] on div "3" at bounding box center [710, 398] width 26 height 26
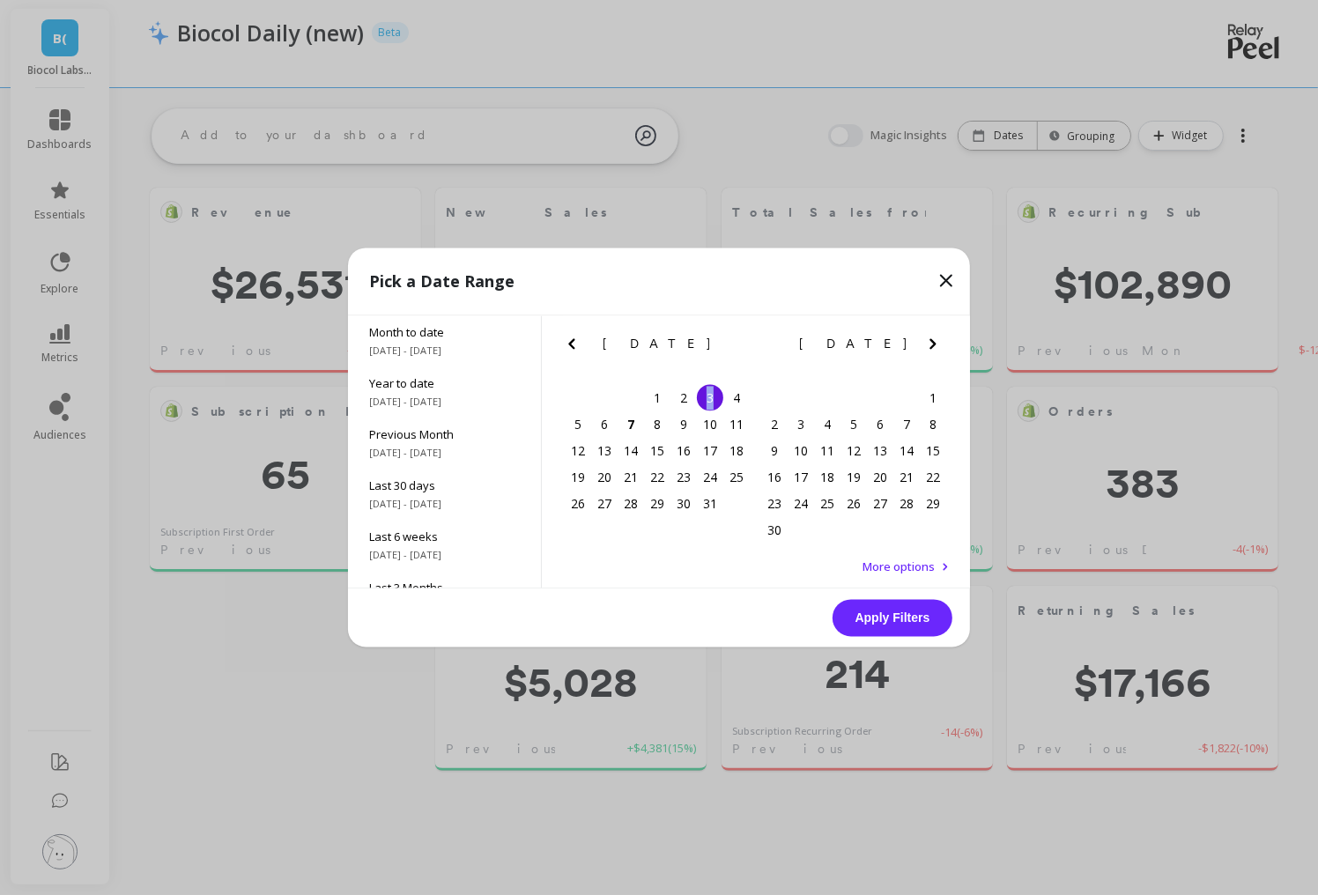
click at [706, 399] on div "3" at bounding box center [710, 398] width 26 height 26
click at [887, 606] on button "Apply Filters" at bounding box center [892, 618] width 120 height 37
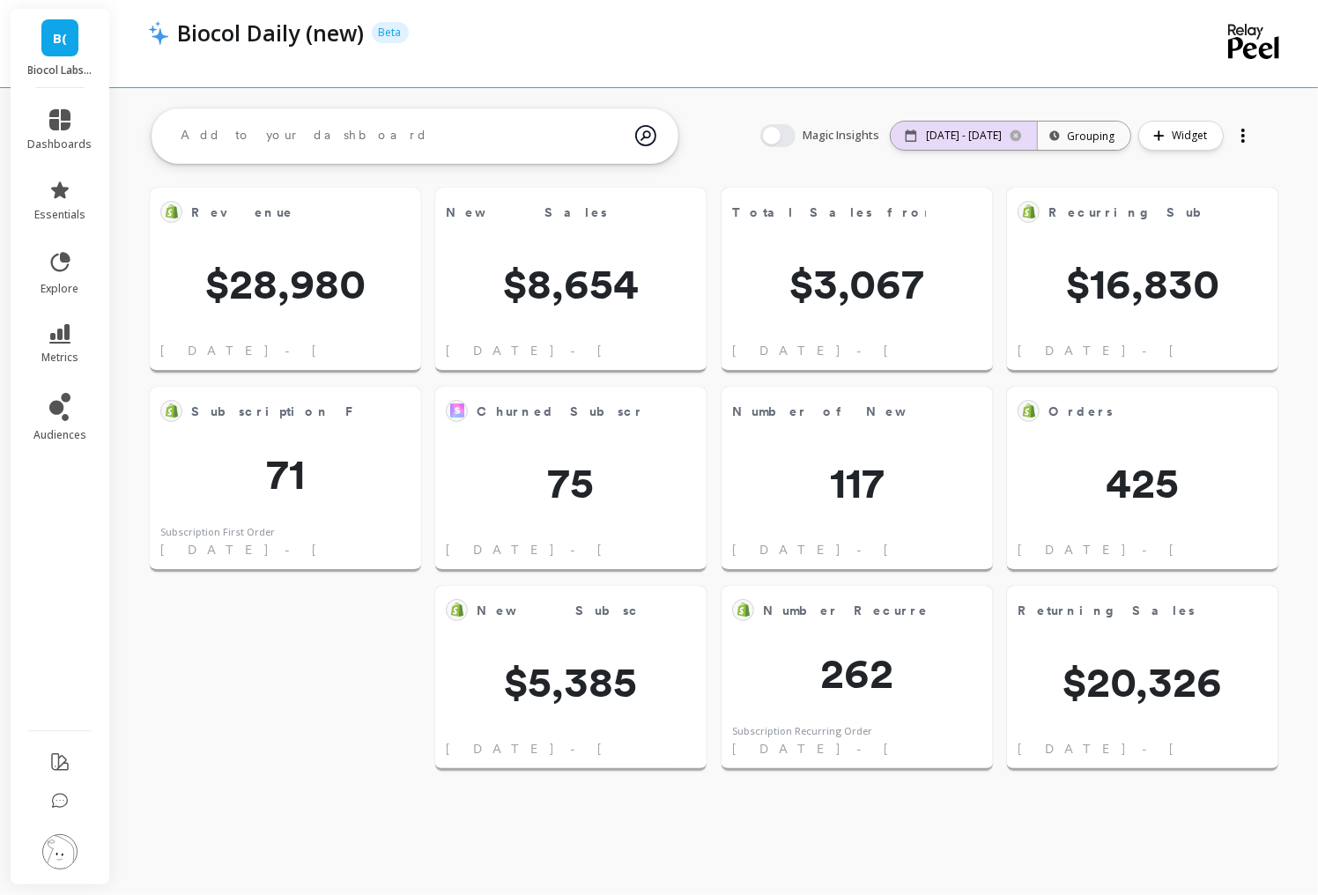
click at [956, 137] on p "10/03/25 - 10/03/25" at bounding box center [964, 136] width 76 height 14
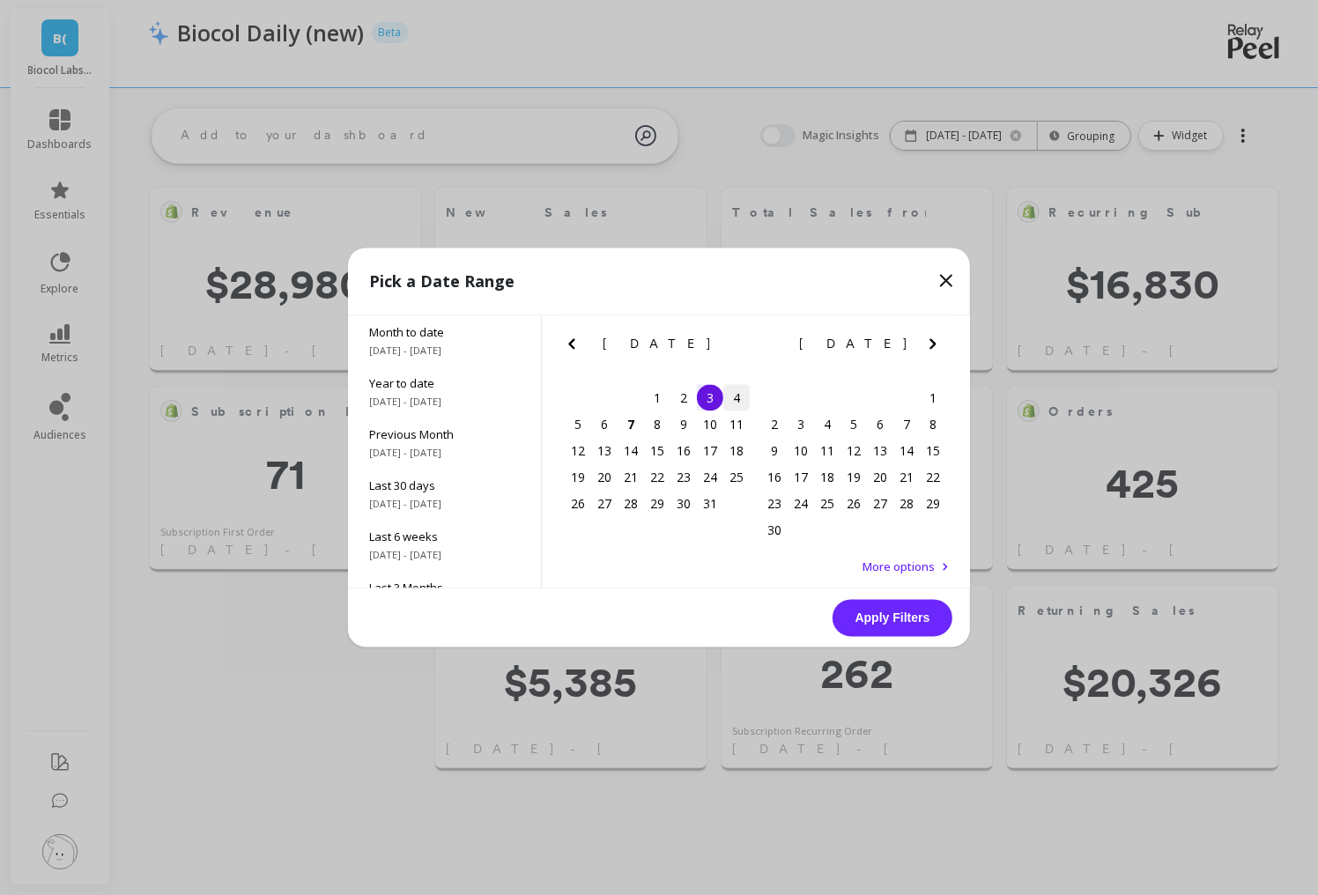
click at [739, 402] on div "4" at bounding box center [736, 398] width 26 height 26
click at [892, 613] on button "Apply Filters" at bounding box center [892, 618] width 120 height 37
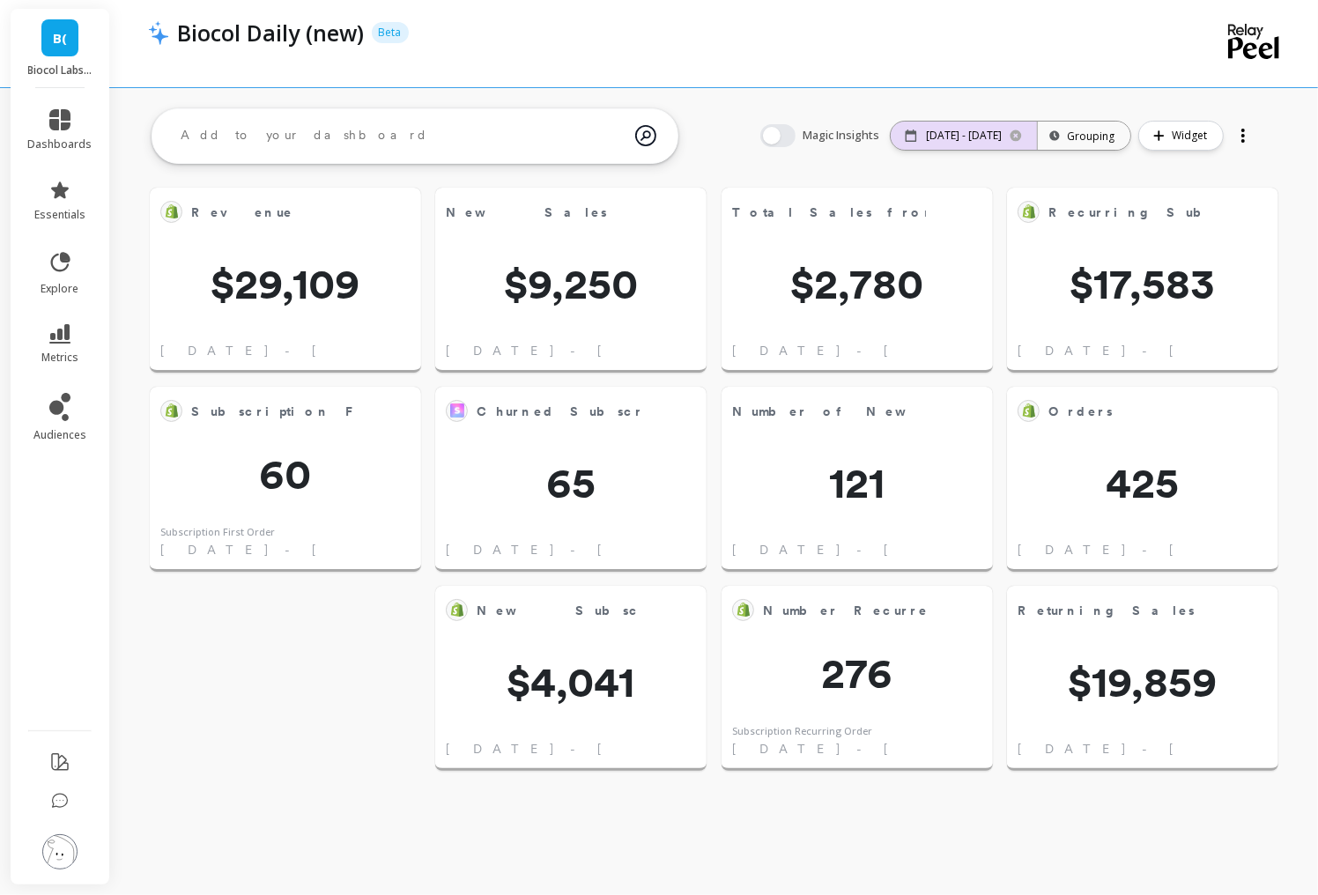
click at [950, 132] on p "10/04/25 - 10/04/25" at bounding box center [964, 136] width 76 height 14
click at [971, 140] on p "10/04/25 - 10/04/25" at bounding box center [964, 136] width 76 height 14
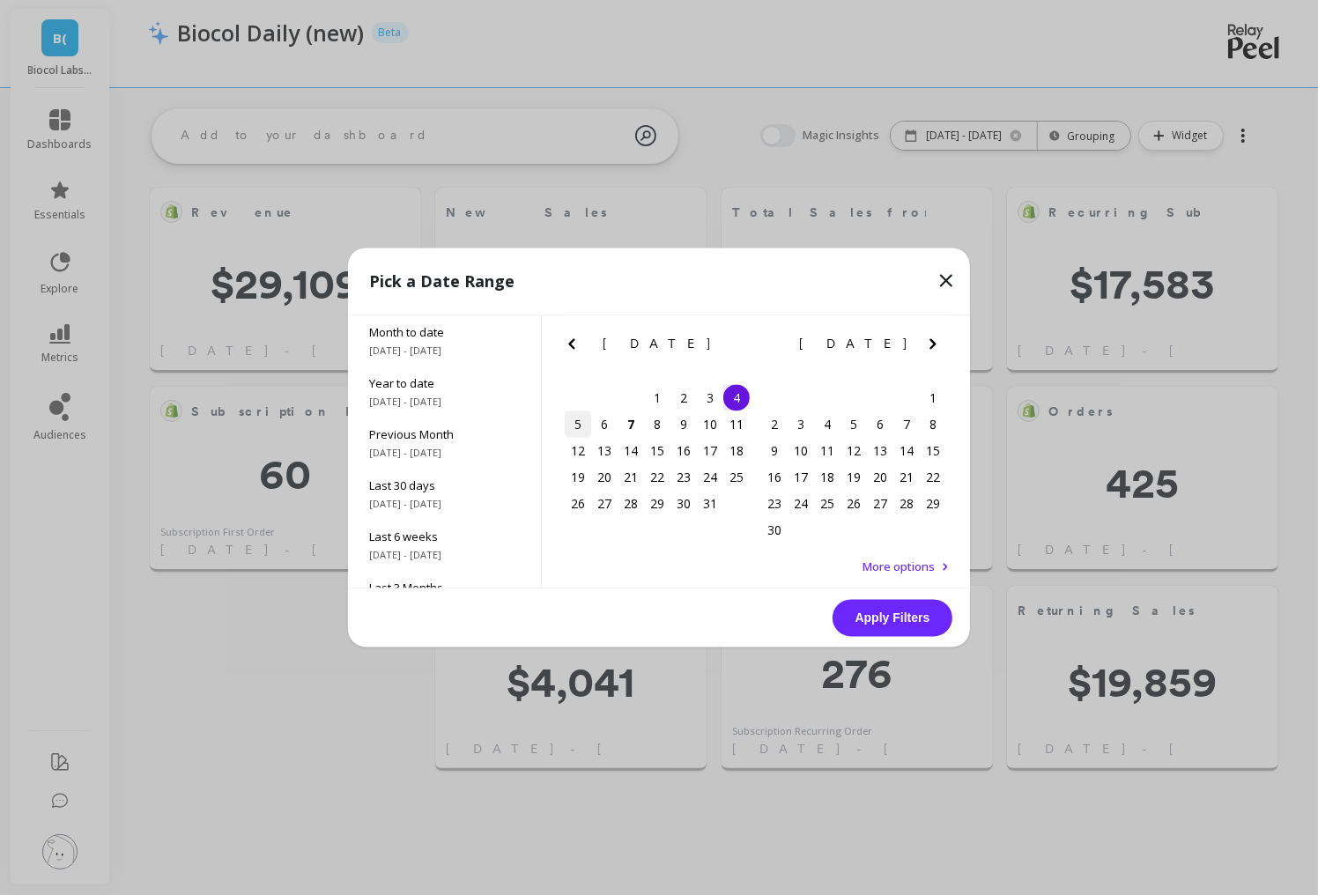
click at [575, 427] on div "5" at bounding box center [578, 424] width 26 height 26
click at [889, 628] on button "Apply Filters" at bounding box center [892, 618] width 120 height 37
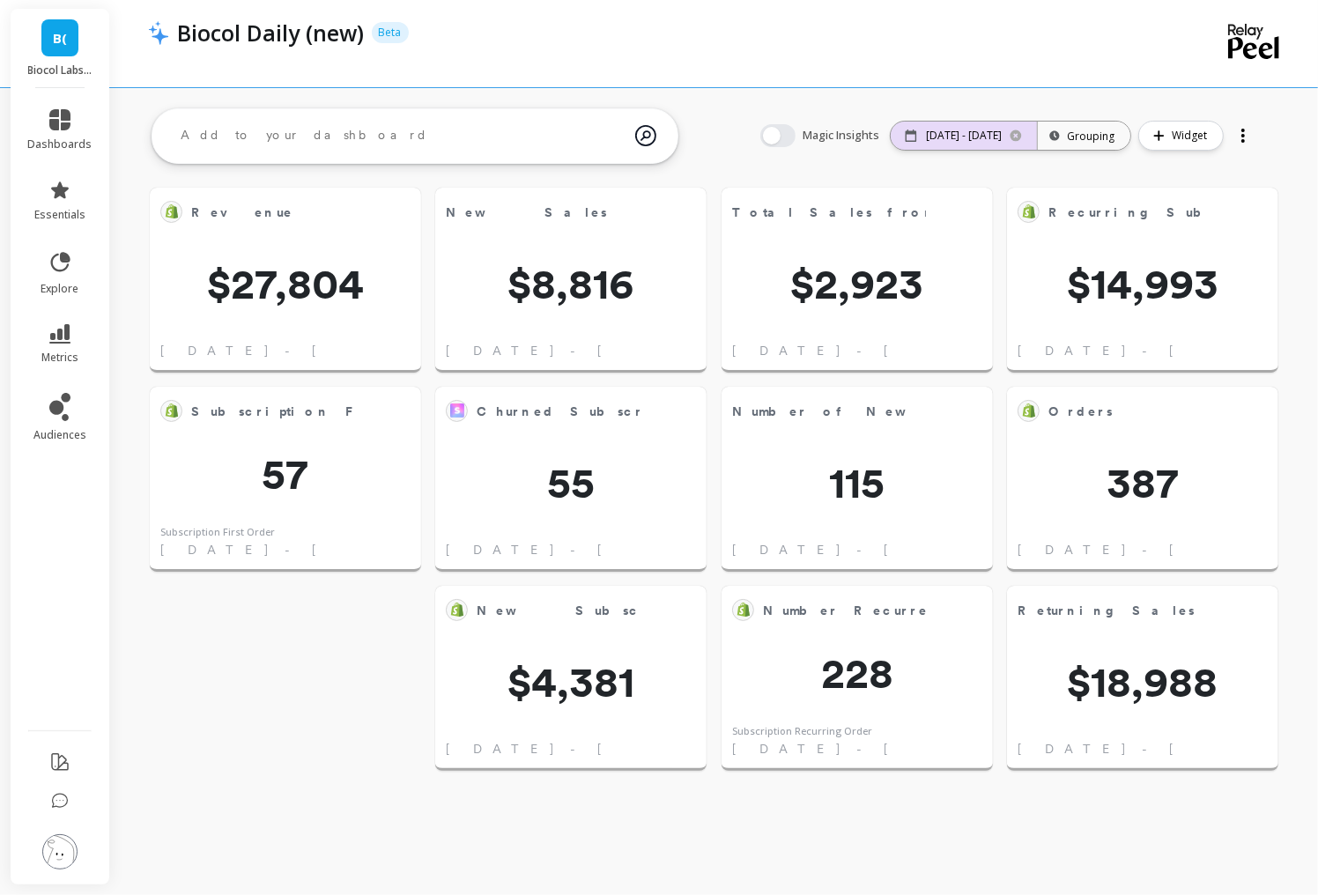
click at [968, 138] on p "10/05/25 - 10/05/25" at bounding box center [964, 136] width 76 height 14
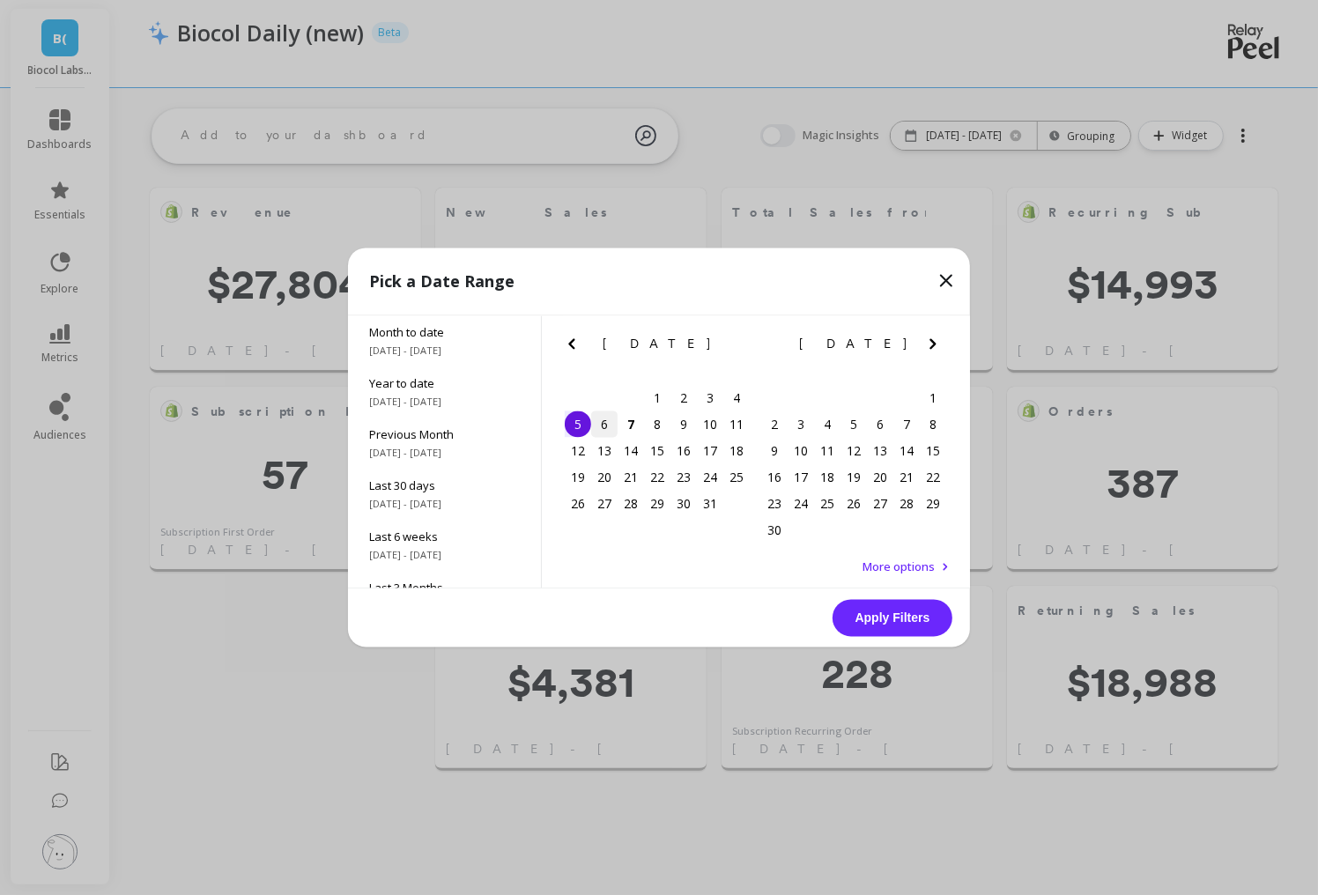
click at [605, 423] on div "6" at bounding box center [604, 424] width 26 height 26
click at [927, 620] on button "Apply Filters" at bounding box center [892, 618] width 120 height 37
